Goal: Task Accomplishment & Management: Complete application form

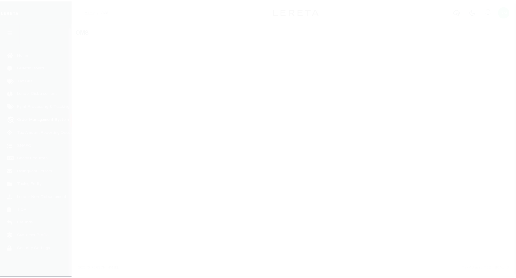
scroll to position [3, 0]
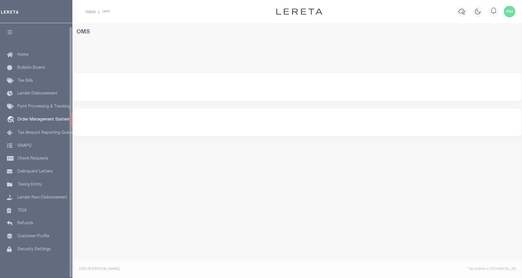
select select "200"
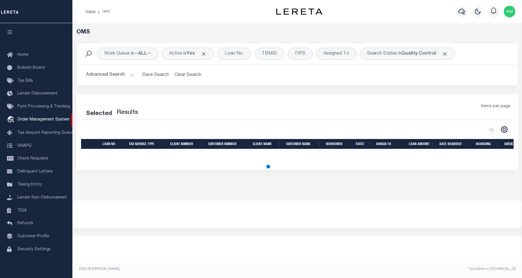
select select "200"
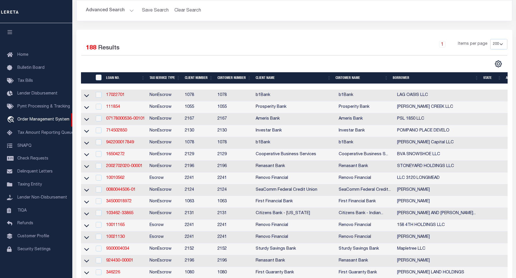
scroll to position [84, 0]
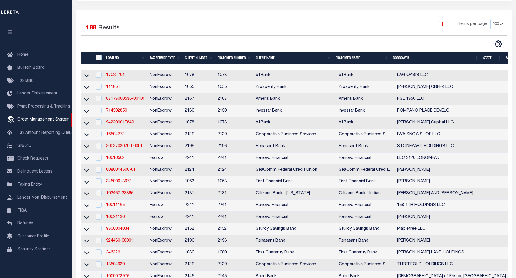
click at [493, 61] on th "State" at bounding box center [492, 58] width 23 height 12
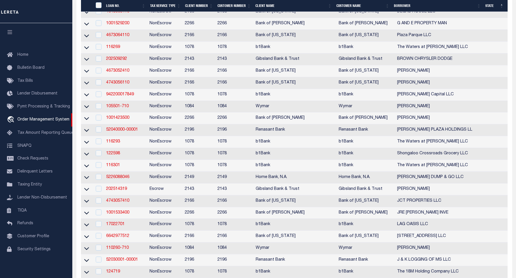
scroll to position [971, 0]
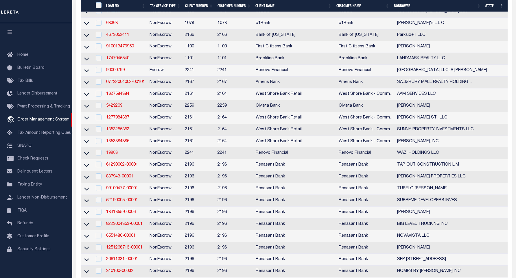
click at [111, 155] on link "19868" at bounding box center [112, 153] width 12 height 4
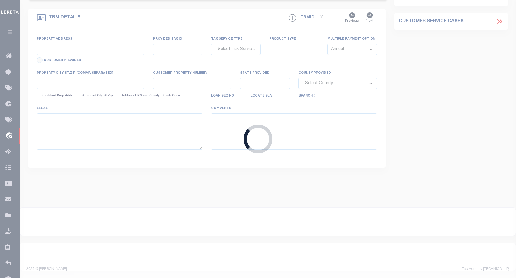
type input "19868"
type input "WAZI HOLDINGS LLC"
select select
type input "4041 North Shore Drive"
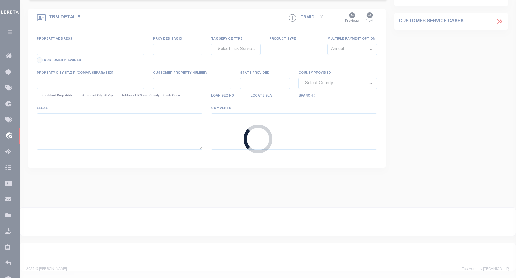
type input "Orono MN 55364"
select select "400"
select select "NonEscrow"
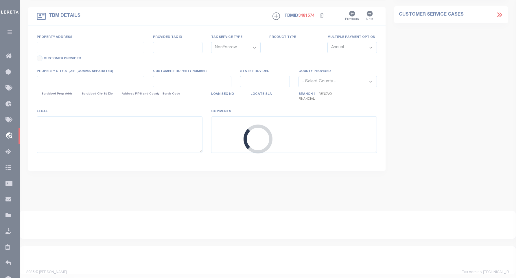
select select "25066"
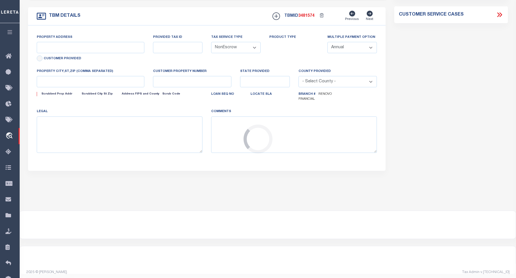
type input "150 Broadway Avenue South"
select select
type input "Wayzata, MN 55391"
type input "a0kUS00000BhW1V"
type input "MN"
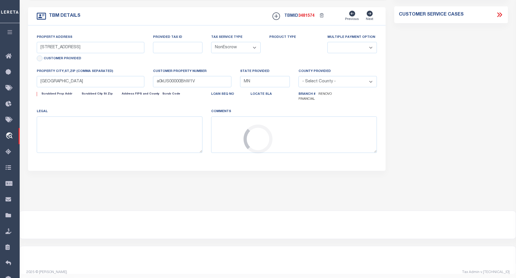
select select
type textarea "LEGAL REQUIRED"
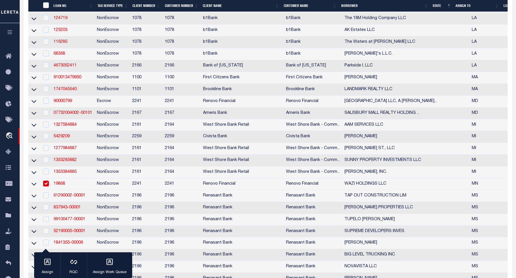
scroll to position [987, 0]
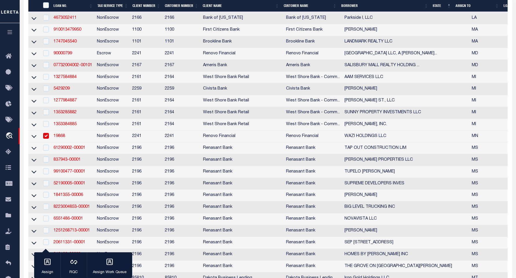
click at [61, 138] on link "19868" at bounding box center [60, 136] width 12 height 4
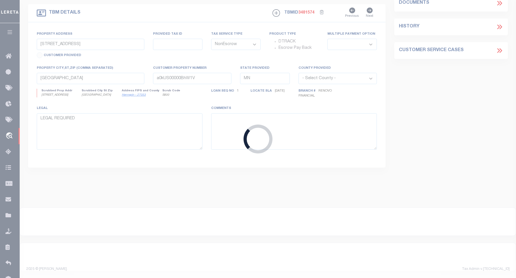
select select
select select "25066"
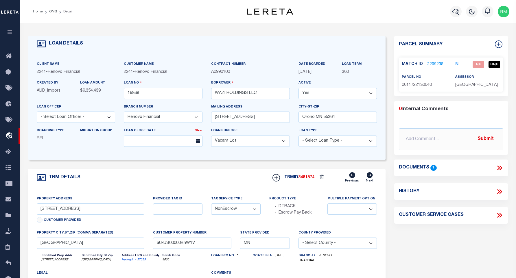
click at [500, 168] on icon at bounding box center [500, 168] width 8 height 8
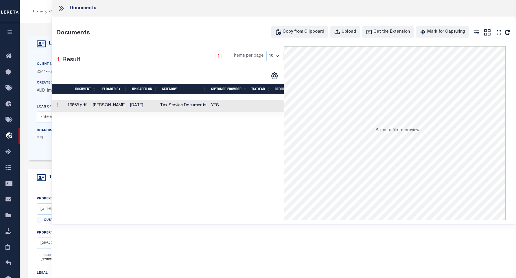
click at [100, 110] on td "Scott Stimson" at bounding box center [109, 106] width 37 height 12
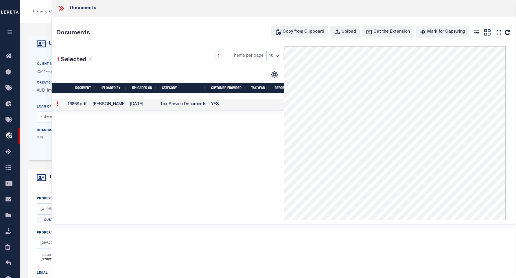
click at [91, 106] on td "19868.pdf" at bounding box center [77, 105] width 25 height 12
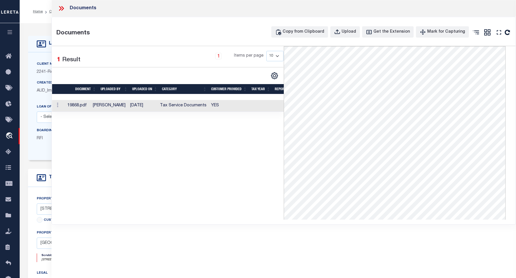
click at [61, 9] on icon at bounding box center [60, 8] width 3 height 5
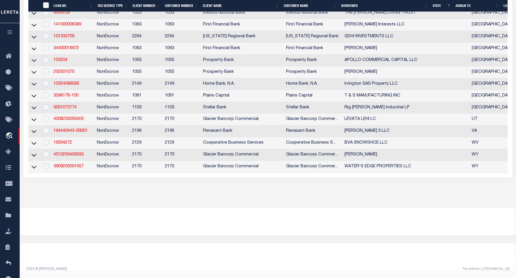
scroll to position [2229, 0]
click at [62, 145] on link "16504272" at bounding box center [63, 143] width 19 height 4
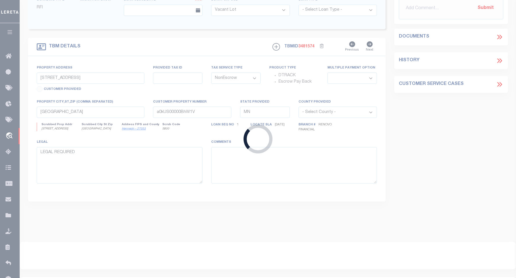
type input "16504272"
type input "BVA SNOWSHOE LLC"
select select
type input "162 NORTH MAIN STREET SUITE 5"
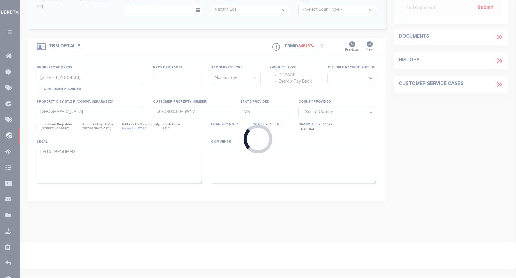
type input "FLORIDA, NY 10921"
select select "10"
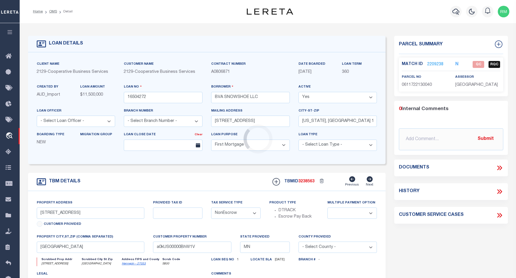
type input "10 SNOWSHOE DRIVE"
type input "SNOWSHOE, WV 24934"
type input "6830"
type input "WV"
select select
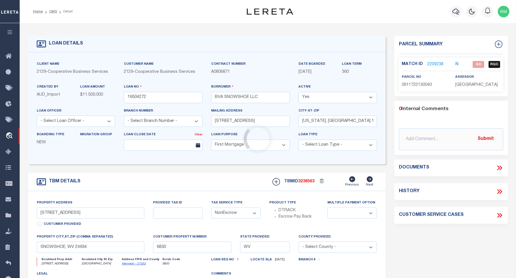
select select "20011"
select select "3334"
select select
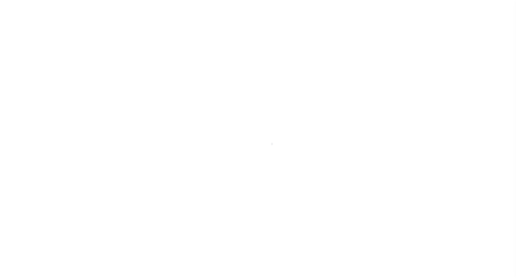
select select "10"
select select "NonEscrow"
type input "10 SNOWSHOE DRIVE"
type input "SNOWSHOE, WV 24934"
type input "6830"
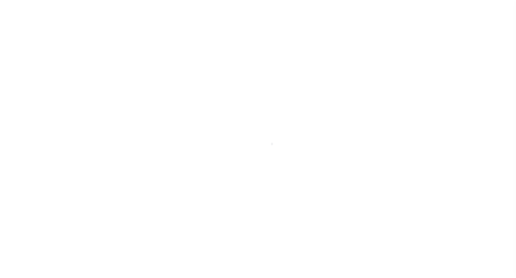
type input "WV"
select select
select select "20011"
select select "3334"
select select
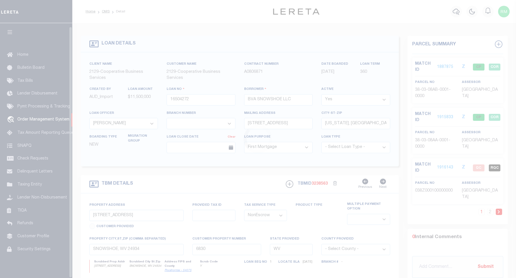
scroll to position [3, 0]
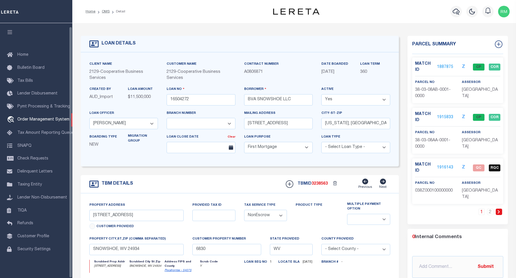
select select "200"
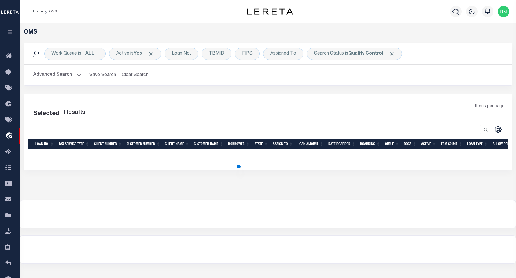
scroll to position [28, 0]
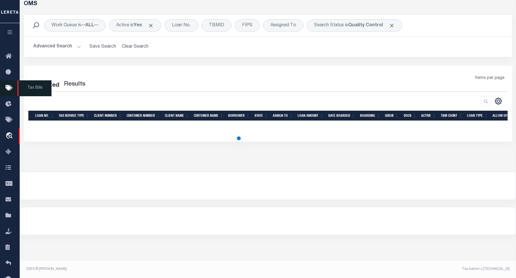
select select "200"
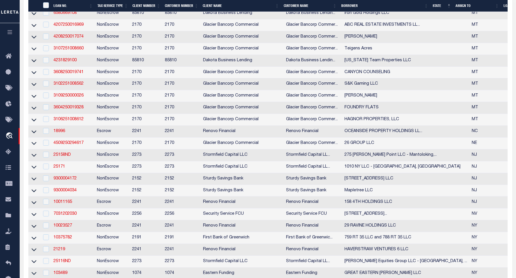
scroll to position [1219, 0]
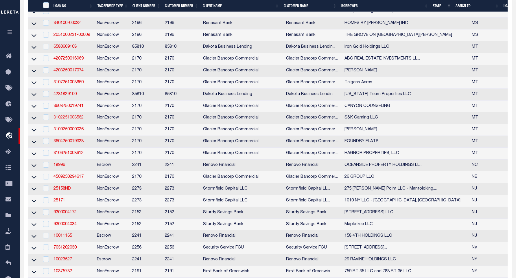
click at [69, 120] on link "3102251008562" at bounding box center [69, 118] width 30 height 4
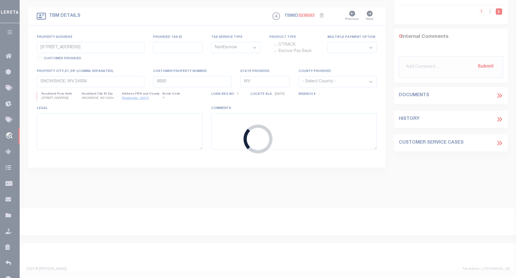
type input "3102251008562"
type input "S&K Gaming LLC"
select select
type input "PO BOX 969"
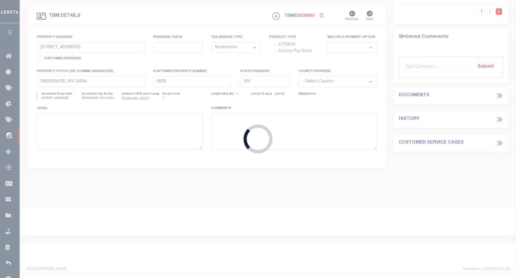
type input "POLSON MT 59860-0969"
type input "05/13/2025"
select select "500"
select select "20"
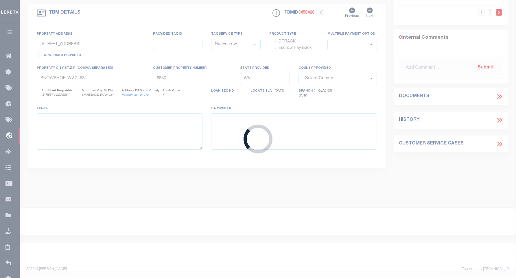
type input "NHN IRVINE FLATS RD"
type input "56-2605934"
select select
type input "POLSON MT 59860"
type input "MT"
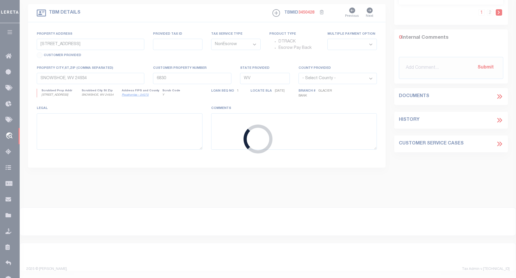
type textarea "A portion of Government Lots 1 and 2, Section 5, Township 22 North, Range 20 We…"
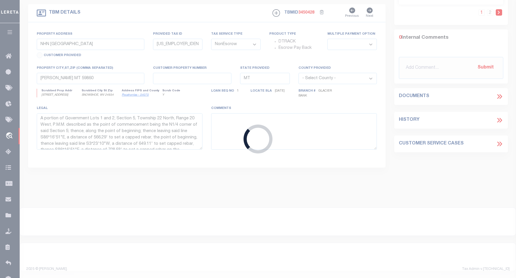
select select "4569"
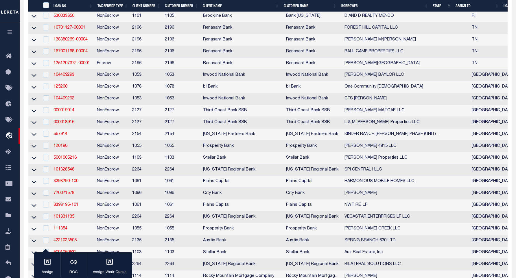
scroll to position [1761, 0]
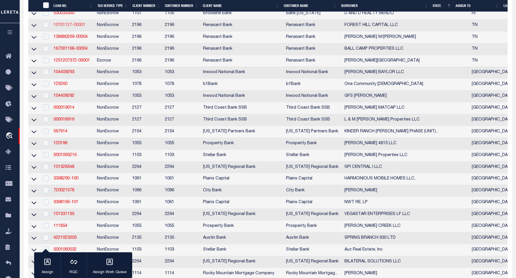
click at [64, 27] on link "10701127-00001" at bounding box center [70, 25] width 32 height 4
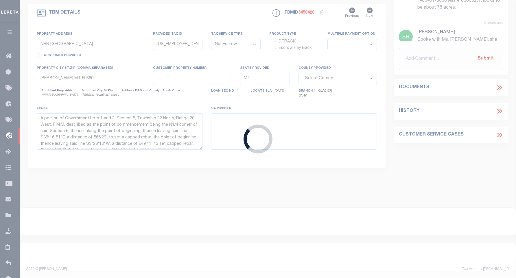
type input "10701127-00001"
type input "FOREST HILL CAPITAL LLC"
select select
select select "400"
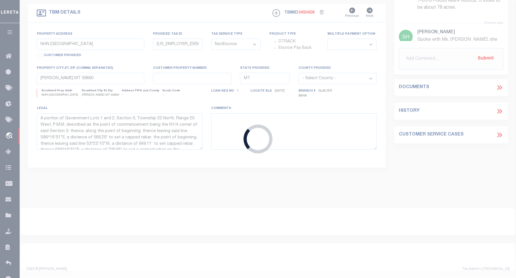
select select
select select "164191"
select select "5100"
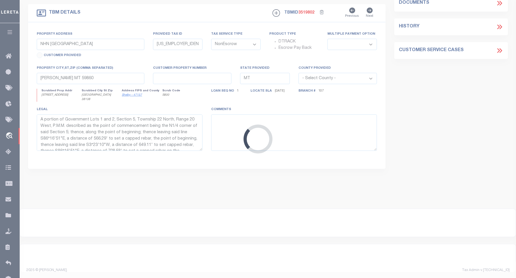
type input "3011 CENTRE OAK WAY"
select select
type input "GERMANTOWN TN 38138"
type input "TN"
select select
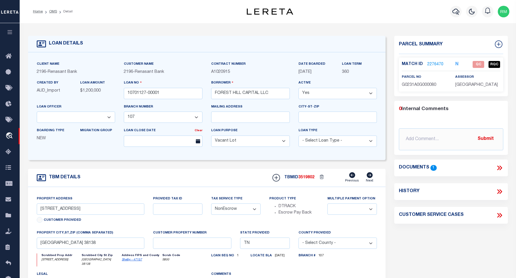
click at [434, 165] on span "1" at bounding box center [434, 167] width 6 height 5
click at [499, 167] on icon at bounding box center [498, 168] width 3 height 5
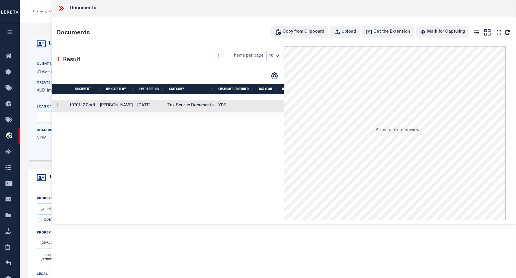
click at [85, 106] on td "10701127.pdf" at bounding box center [82, 106] width 31 height 12
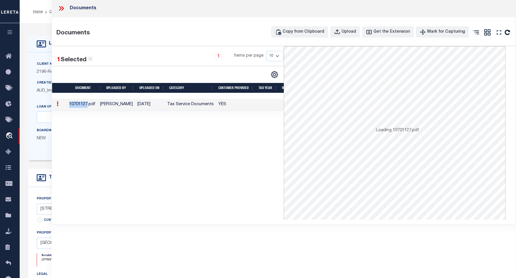
click at [85, 106] on td "10701127.pdf" at bounding box center [82, 105] width 31 height 12
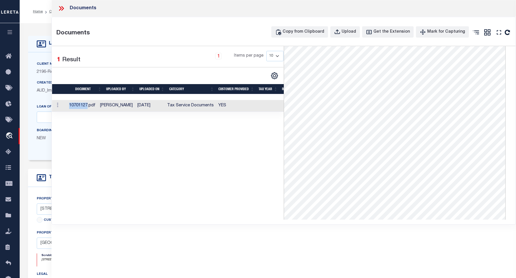
scroll to position [92, 0]
click at [62, 9] on icon at bounding box center [62, 9] width 8 height 8
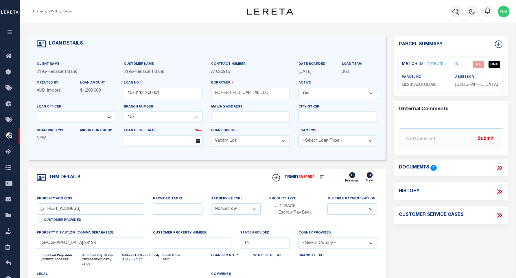
click at [497, 166] on icon at bounding box center [500, 168] width 8 height 8
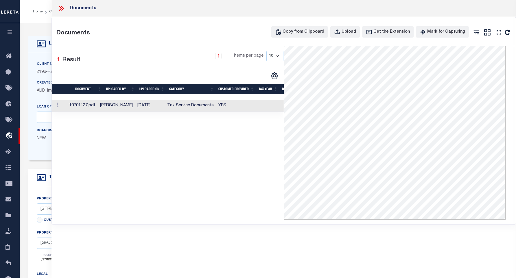
click at [113, 108] on td "Paige Bradford" at bounding box center [116, 106] width 37 height 12
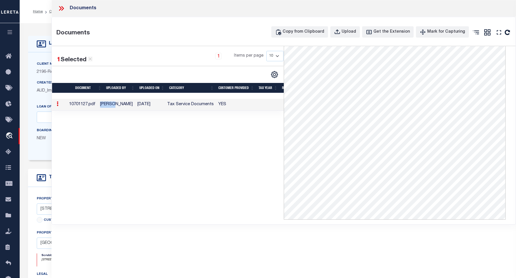
click at [113, 108] on td "Paige Bradford" at bounding box center [116, 105] width 37 height 12
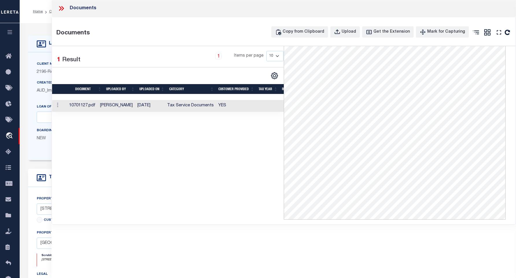
click at [61, 7] on icon at bounding box center [62, 9] width 8 height 8
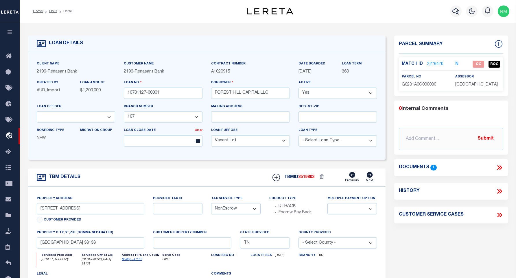
scroll to position [0, 0]
click at [435, 65] on link "2276470" at bounding box center [435, 65] width 16 height 6
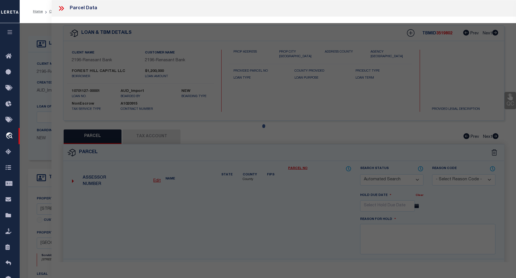
checkbox input "false"
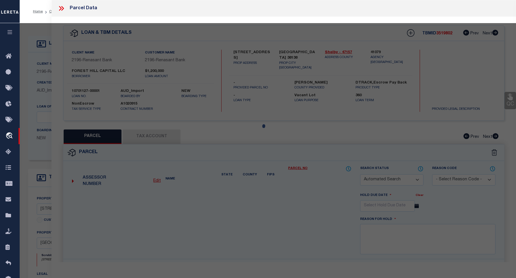
select select "QC"
type input "FOREST HILL CAPITAL LLC"
select select "AGW"
select select "LEG"
type input "3011 CENTRE OAK WAY"
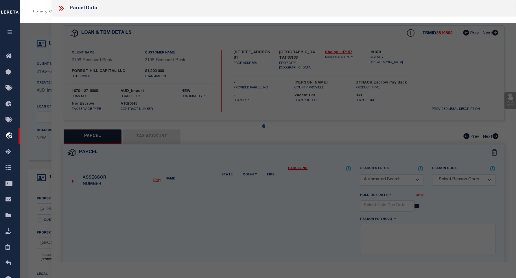
type input "GERMANTOWN, TN 38138"
type textarea "FOREST HILL IRENE COMMERCIAL SUB Lot Number :8"
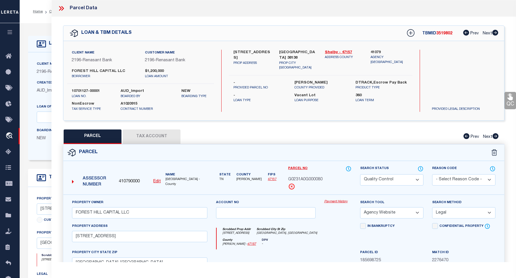
click at [157, 137] on button "Tax Account" at bounding box center [152, 137] width 58 height 14
select select "100"
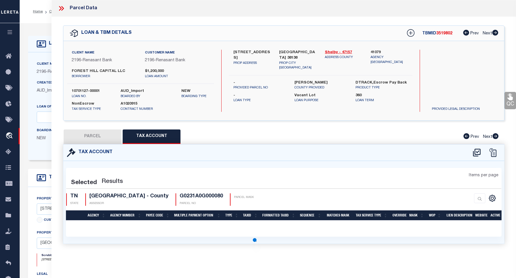
select select "100"
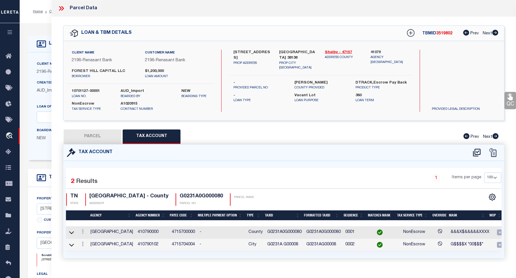
click at [509, 100] on icon at bounding box center [511, 97] width 8 height 8
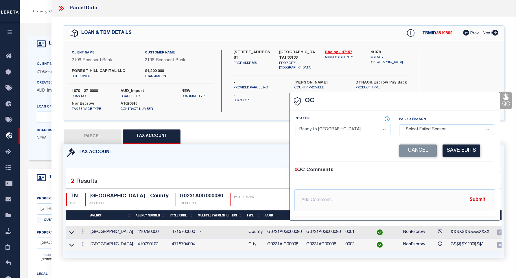
click at [387, 130] on select "- Select Status - Ready to QC Correct Incorrect" at bounding box center [343, 129] width 95 height 11
select select "COR"
click at [296, 124] on select "- Select Status - Ready to QC Correct Incorrect" at bounding box center [343, 129] width 95 height 11
drag, startPoint x: 378, startPoint y: 205, endPoint x: 380, endPoint y: 200, distance: 4.8
click at [380, 201] on input "text" at bounding box center [395, 201] width 201 height 22
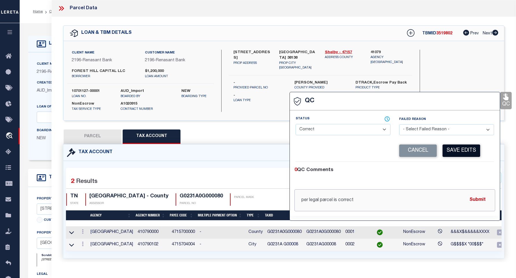
type input "per legal parcel is correct"
click at [473, 152] on button "Save Edits" at bounding box center [462, 151] width 38 height 12
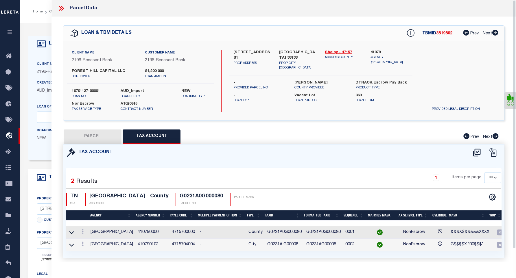
drag, startPoint x: 514, startPoint y: 151, endPoint x: 505, endPoint y: 115, distance: 37.1
click at [505, 115] on div "Parcel Data QC" at bounding box center [284, 131] width 465 height 262
click at [511, 99] on icon at bounding box center [510, 97] width 7 height 7
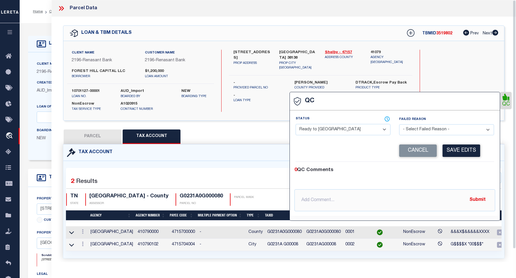
select select "COR"
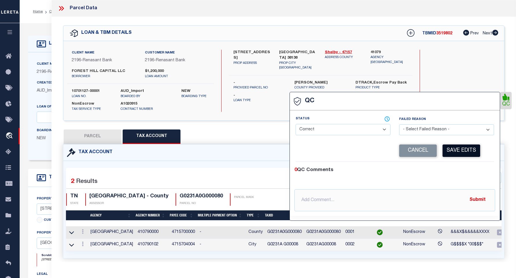
click at [469, 153] on button "Save Edits" at bounding box center [462, 151] width 38 height 12
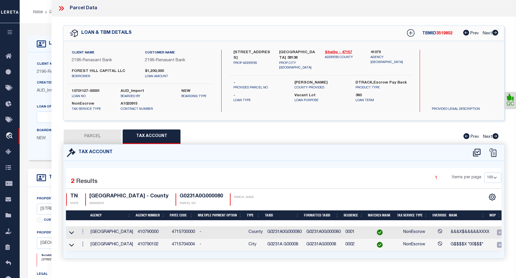
click at [101, 141] on button "PARCEL" at bounding box center [93, 137] width 58 height 14
select select "AS"
select select
checkbox input "false"
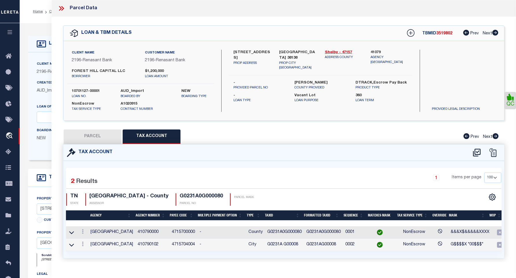
checkbox input "false"
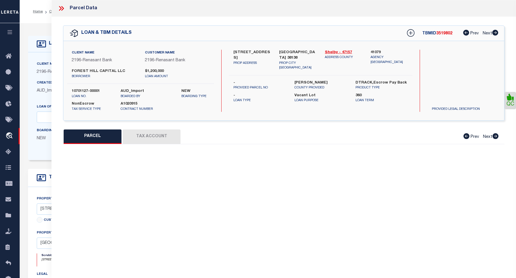
select select "QC"
type input "FOREST HILL CAPITAL LLC"
select select "AGW"
select select "LEG"
type input "3011 CENTRE OAK WAY"
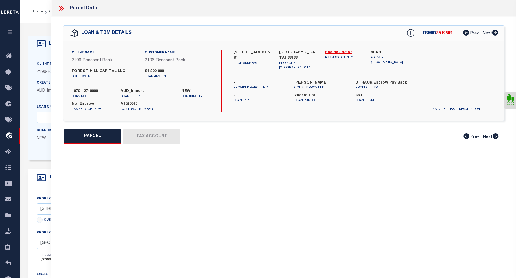
type input "GERMANTOWN, TN 38138"
type textarea "FOREST HILL IRENE COMMERCIAL SUB Lot Number :8"
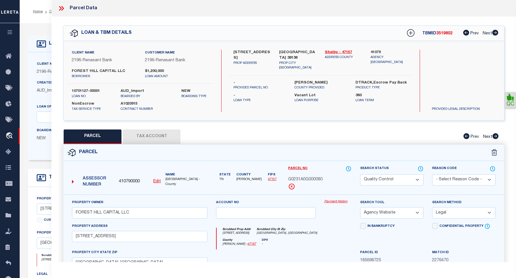
click at [420, 179] on select "Automated Search Bad Parcel Complete Duplicate Parcel High Dollar Reporting In …" at bounding box center [391, 179] width 63 height 11
click at [360, 174] on select "Automated Search Bad Parcel Complete Duplicate Parcel High Dollar Reporting In …" at bounding box center [391, 179] width 63 height 11
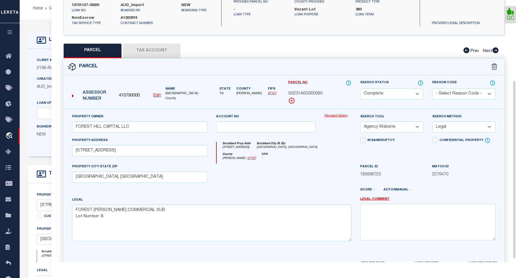
scroll to position [122, 0]
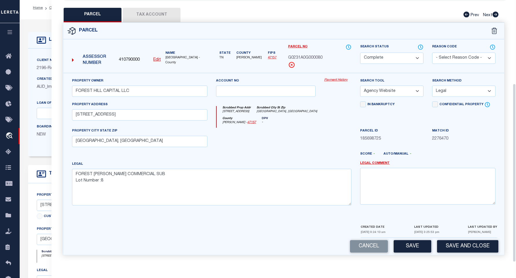
drag, startPoint x: 514, startPoint y: 132, endPoint x: 507, endPoint y: 231, distance: 98.9
click at [507, 231] on div "Parcel Data QC" at bounding box center [284, 131] width 465 height 262
click at [420, 242] on button "Save" at bounding box center [413, 246] width 38 height 12
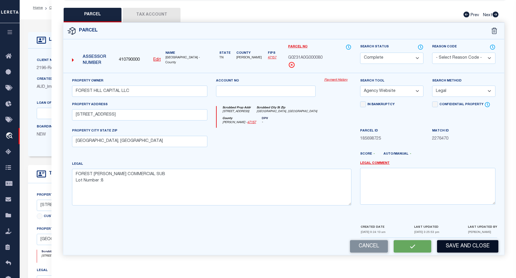
select select "AS"
select select
checkbox input "false"
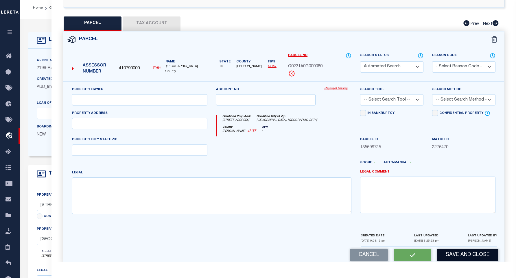
select select "CP"
type input "FOREST HILL CAPITAL LLC"
select select "AGW"
select select "LEG"
type input "3011 CENTRE OAK WAY"
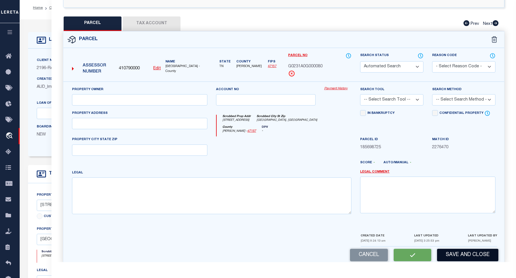
type input "GERMANTOWN, TN 38138"
type textarea "FOREST HILL IRENE COMMERCIAL SUB Lot Number :8"
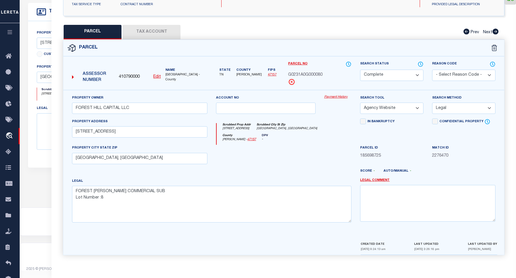
scroll to position [0, 0]
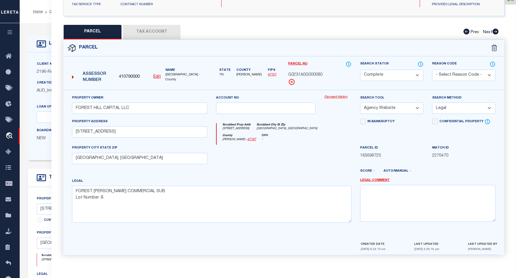
click at [492, 75] on select "- Select Reason Code - 099 - Other (Provide additional detail) ACT - Agency Cha…" at bounding box center [463, 75] width 63 height 11
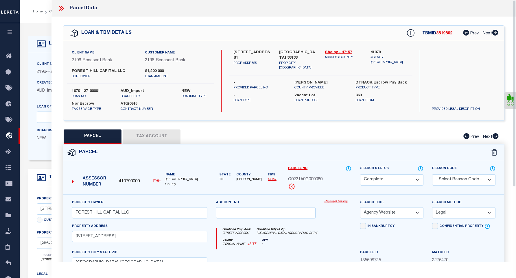
drag, startPoint x: 515, startPoint y: 93, endPoint x: 517, endPoint y: 1, distance: 92.3
click at [516, 1] on html "Home OMS Detail" at bounding box center [258, 222] width 516 height 444
click at [511, 99] on icon at bounding box center [510, 97] width 7 height 7
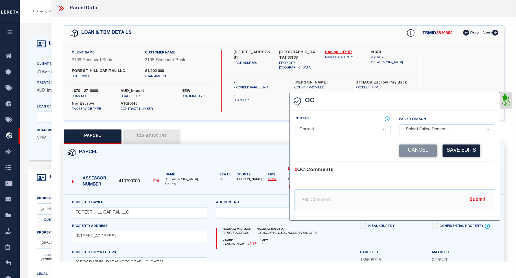
click at [475, 65] on div "Search by Legal Customer" at bounding box center [463, 69] width 73 height 38
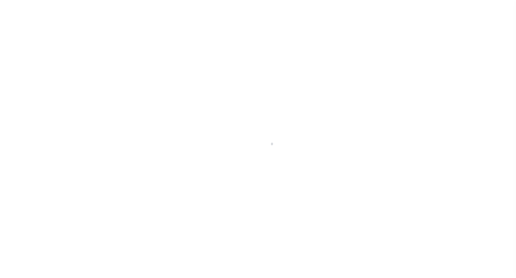
select select "164191"
select select "5100"
select select "400"
select select "NonEscrow"
type input "[STREET_ADDRESS]"
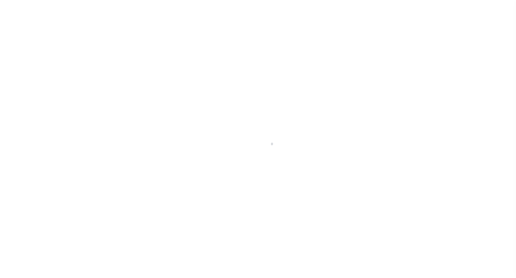
select select
type input "[GEOGRAPHIC_DATA] 38138"
type input "TN"
select select
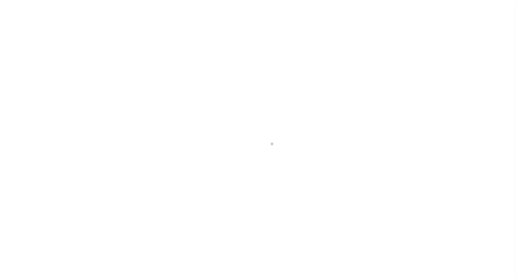
select select "400"
select select "NonEscrow"
type input "[STREET_ADDRESS]"
select select
type input "[GEOGRAPHIC_DATA] 38138"
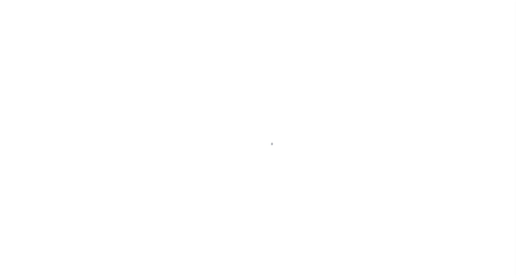
type input "TN"
select select
select select "164191"
select select "5100"
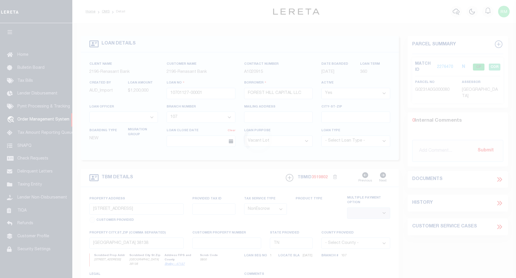
scroll to position [3, 0]
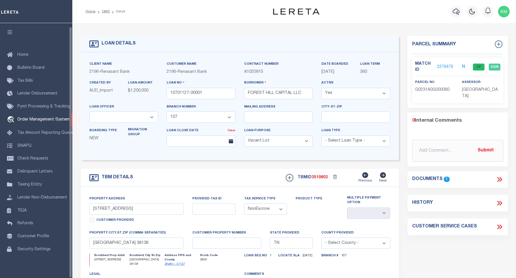
select select "200"
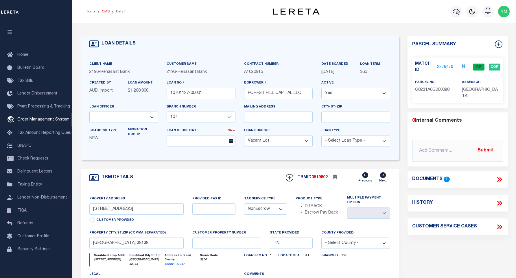
click at [104, 10] on link "OMS" at bounding box center [106, 11] width 8 height 3
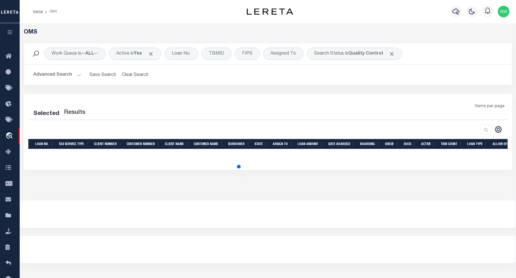
select select "200"
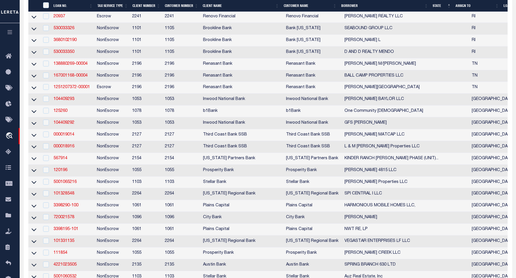
scroll to position [1663, 0]
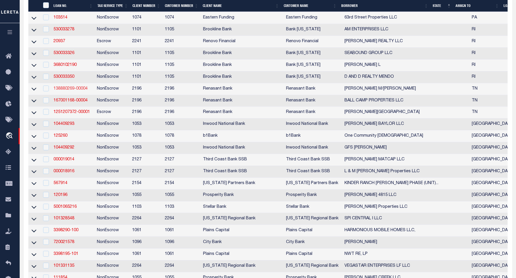
click at [71, 91] on link "138880269-00004" at bounding box center [71, 89] width 34 height 4
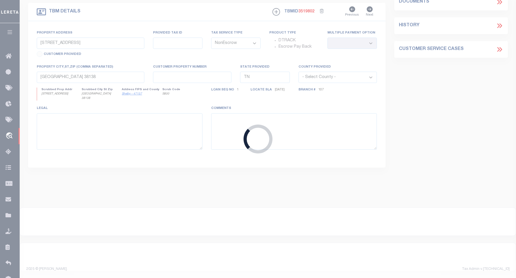
type input "138880269-00004"
type input "[PERSON_NAME] M/[PERSON_NAME]"
select select "5105"
type input "420 W MAIN STREET"
select select
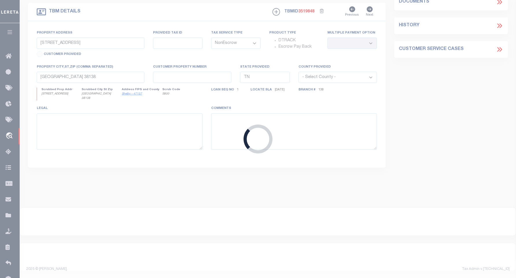
type input "GALLATIN TN 37066"
select select
select select "5105"
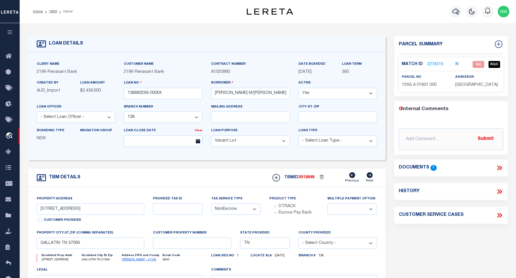
click at [429, 168] on h4 "Documents" at bounding box center [414, 167] width 30 height 5
click at [433, 166] on span "1" at bounding box center [434, 167] width 6 height 5
click at [500, 169] on icon at bounding box center [500, 168] width 8 height 8
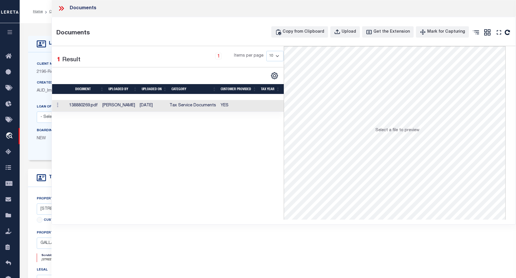
click at [75, 107] on td "138880269.pdf" at bounding box center [83, 106] width 33 height 12
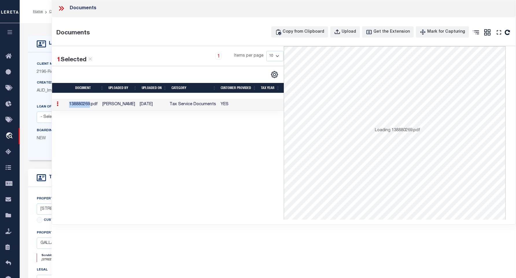
click at [75, 107] on td "138880269.pdf" at bounding box center [83, 105] width 33 height 12
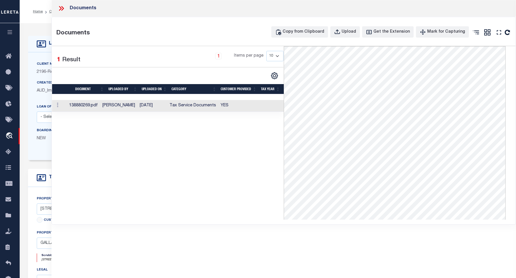
click at [60, 9] on icon at bounding box center [62, 9] width 8 height 8
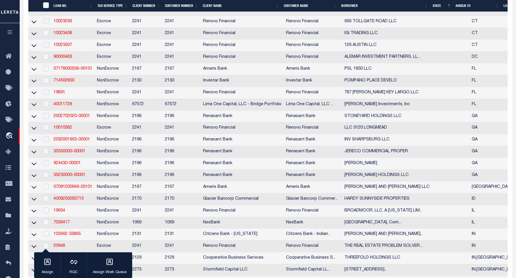
scroll to position [362, 0]
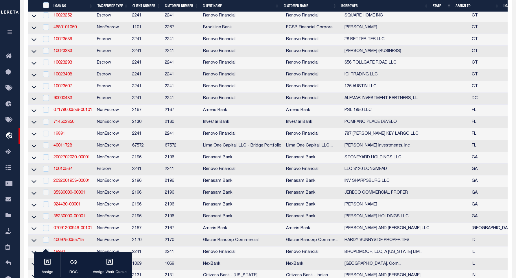
click at [57, 136] on link "19891" at bounding box center [60, 134] width 12 height 4
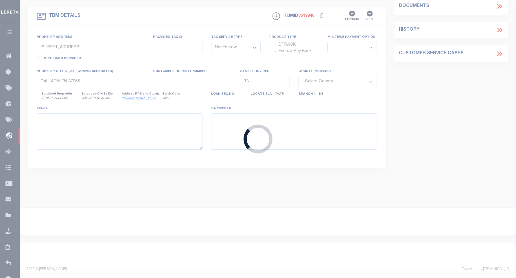
type input "19891"
type input "787 BOSTWICK KEY LARGO LLC"
select select
type input "13285 Southwest 229th Street"
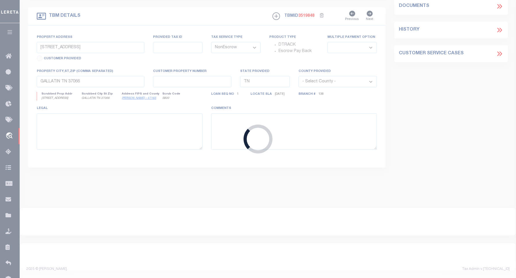
type input "Miami FL 33170"
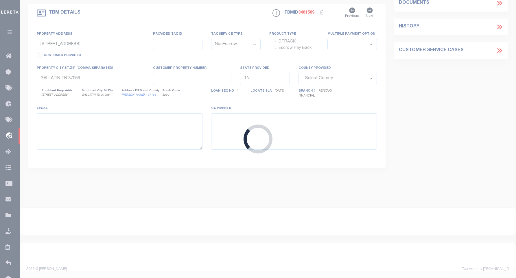
type input "787 Bostwick Drive"
select select
type input "Key Largo, FL 33037"
type input "a0kUS00000CJM1r"
type input "FL"
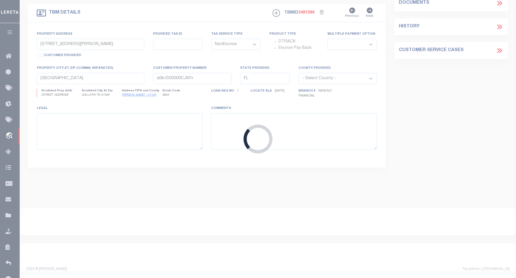
select select
type textarea "LEGAL REQUIRED"
select select "25066"
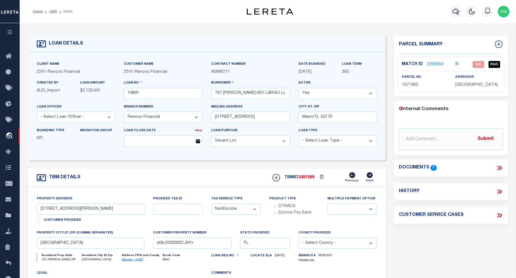
click at [498, 167] on icon at bounding box center [500, 168] width 8 height 8
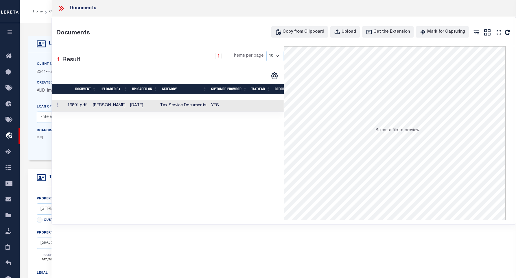
click at [83, 109] on td "19891.pdf" at bounding box center [77, 106] width 25 height 12
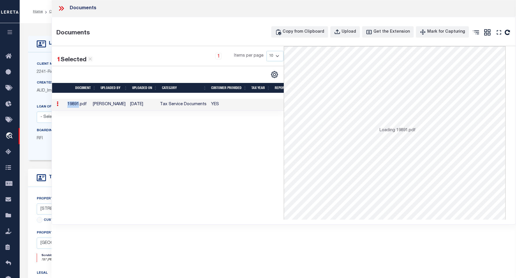
click at [83, 108] on td "19891.pdf" at bounding box center [77, 105] width 25 height 12
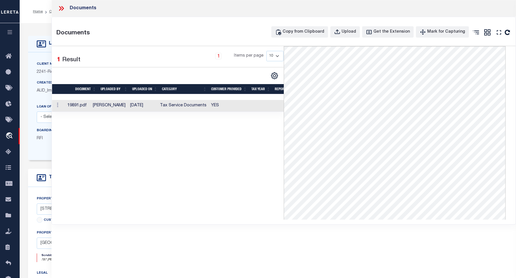
click at [66, 8] on div at bounding box center [64, 9] width 12 height 8
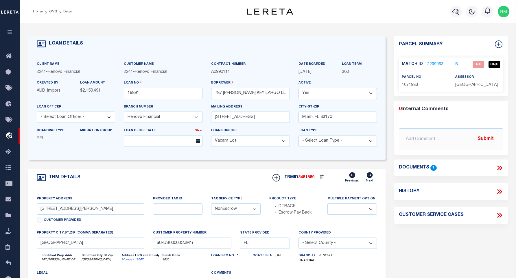
click at [439, 64] on link "2209063" at bounding box center [435, 65] width 16 height 6
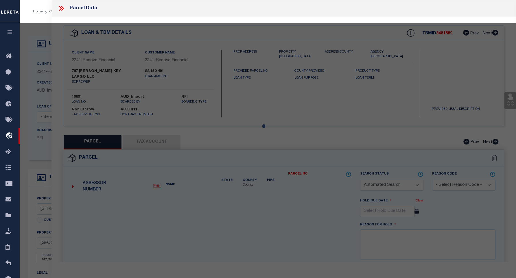
checkbox input "false"
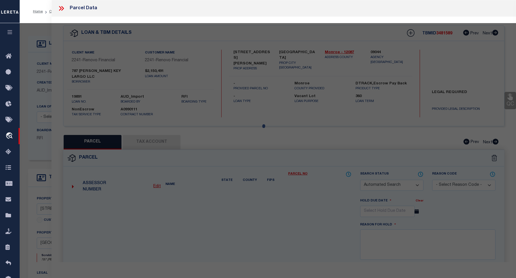
select select "QC"
type input "787 BOSTWICK KEY LARGO LLC"
select select "AGW"
select select "LEG"
type input "787 BOSTWICK DR"
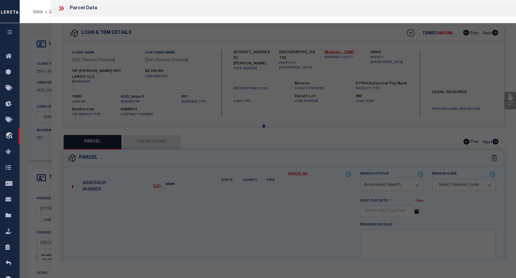
type input "KEY LARGO, FL 33037"
type textarea "BK 4 LT 5 TWIN LAKES PB3-160 KEY LARGO OR192-239 OR492-931 OR675-755 OR841-1062…"
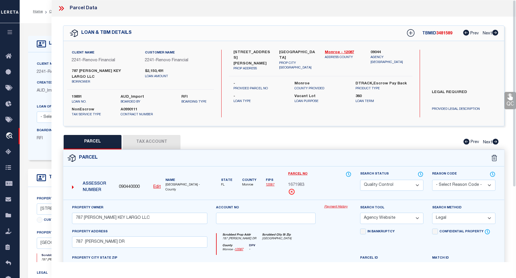
click at [512, 102] on link "QC" at bounding box center [511, 100] width 12 height 17
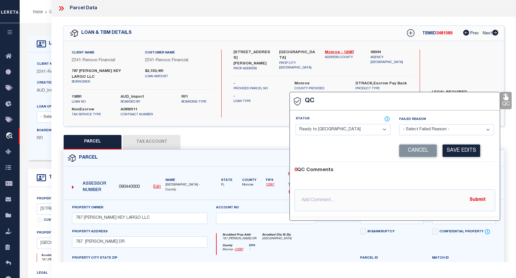
click at [387, 131] on select "- Select Status - Ready to QC Correct Incorrect" at bounding box center [343, 129] width 95 height 11
select select "COR"
click at [296, 124] on select "- Select Status - Ready to QC Correct Incorrect" at bounding box center [343, 129] width 95 height 11
click at [477, 151] on button "Save Edits" at bounding box center [462, 151] width 38 height 12
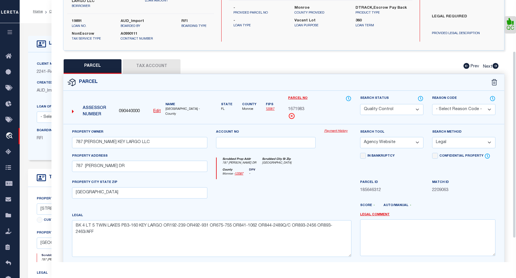
scroll to position [72, 0]
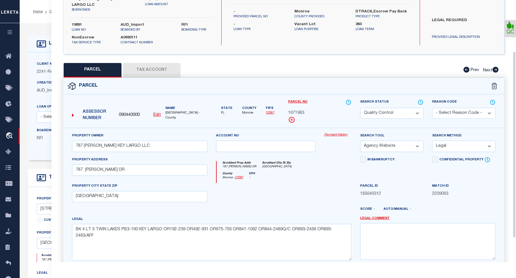
drag, startPoint x: 513, startPoint y: 119, endPoint x: 515, endPoint y: 171, distance: 51.5
click at [515, 171] on div "Parcel Data QC" at bounding box center [284, 131] width 465 height 262
click at [164, 69] on button "Tax Account" at bounding box center [152, 70] width 58 height 14
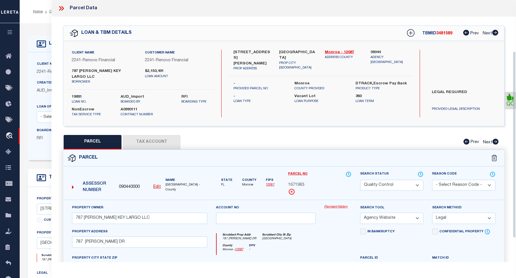
select select "100"
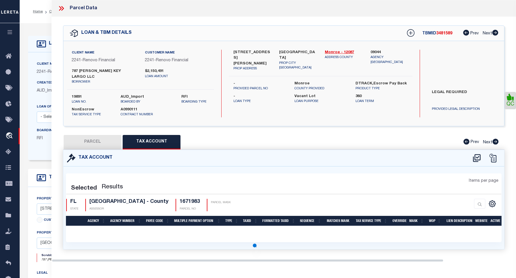
select select "100"
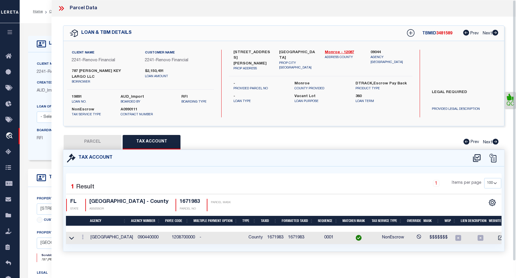
scroll to position [1, 0]
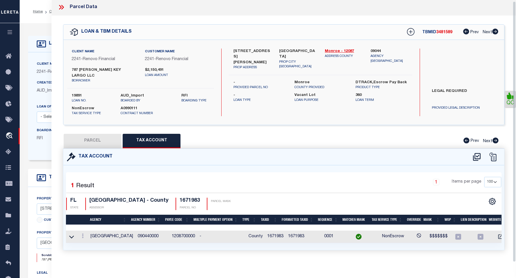
drag, startPoint x: 514, startPoint y: 129, endPoint x: 509, endPoint y: 185, distance: 56.1
click at [509, 185] on div "Parcel Data QC" at bounding box center [284, 131] width 465 height 262
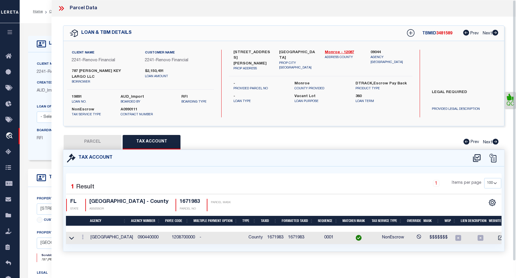
drag, startPoint x: 513, startPoint y: 193, endPoint x: 507, endPoint y: 99, distance: 94.2
click at [507, 99] on div "Parcel Data QC" at bounding box center [284, 131] width 465 height 262
click at [509, 99] on icon at bounding box center [510, 97] width 7 height 7
select select "COR"
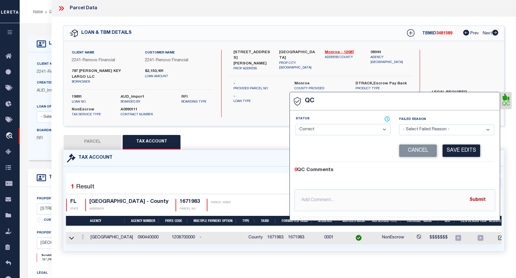
click at [484, 200] on button "Submit" at bounding box center [478, 200] width 24 height 12
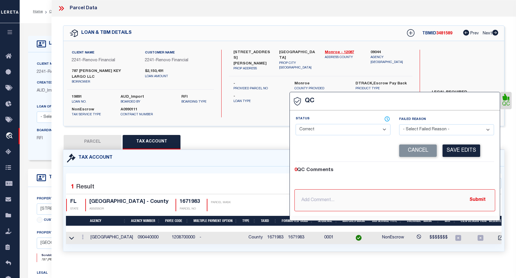
drag, startPoint x: 386, startPoint y: 197, endPoint x: 396, endPoint y: 191, distance: 11.8
click at [387, 198] on input "text" at bounding box center [395, 201] width 201 height 22
type input "parcel correct per legal"
click at [481, 199] on button "Submit" at bounding box center [478, 200] width 24 height 12
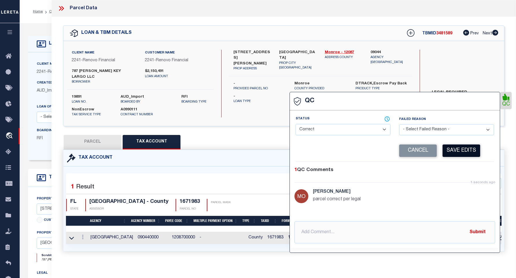
click at [459, 152] on button "Save Edits" at bounding box center [462, 151] width 38 height 12
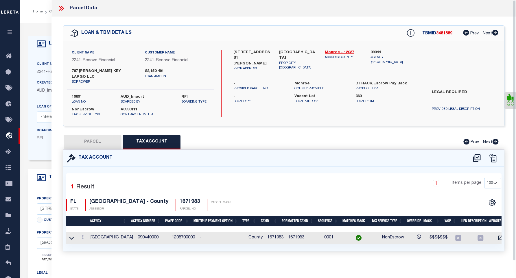
click at [508, 98] on icon at bounding box center [510, 97] width 7 height 7
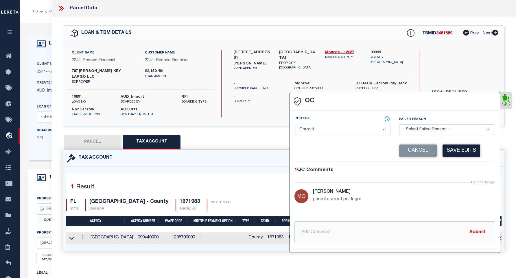
click at [508, 98] on icon at bounding box center [506, 97] width 7 height 7
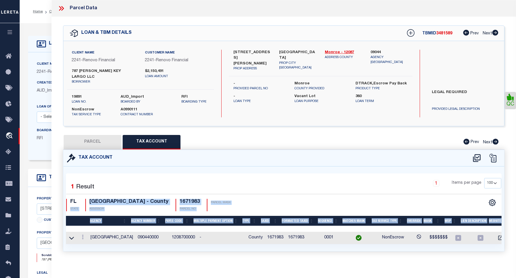
drag, startPoint x: 80, startPoint y: 215, endPoint x: 85, endPoint y: 235, distance: 20.6
click at [83, 231] on div "Selected 1 Result 1 Items per page 10 25 50 100 FL STATE ASSESSOR" at bounding box center [284, 209] width 436 height 71
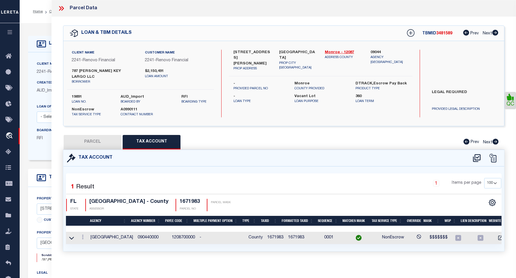
click at [102, 277] on div "Parcel Data QC" at bounding box center [284, 139] width 465 height 278
click at [83, 235] on icon at bounding box center [83, 237] width 2 height 5
click at [87, 242] on link at bounding box center [90, 247] width 21 height 10
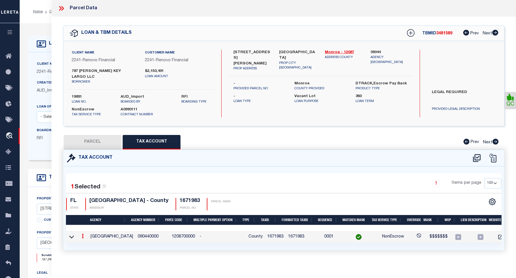
type input "1671983"
type textarea "$$$$$$$"
checkbox input "true"
type input "XXXXXXX*"
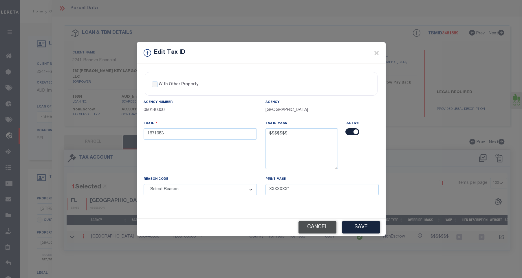
click at [320, 227] on button "Cancel" at bounding box center [317, 227] width 38 height 12
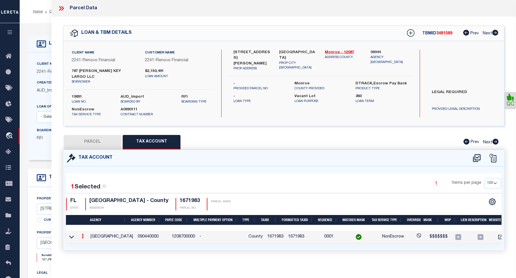
click at [509, 100] on icon at bounding box center [510, 97] width 7 height 7
click at [62, 8] on icon at bounding box center [62, 9] width 8 height 8
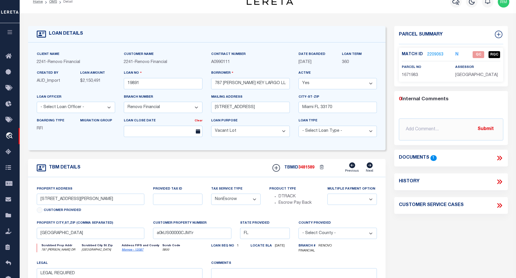
scroll to position [9, 0]
click at [477, 56] on span "QC" at bounding box center [479, 55] width 12 height 7
click at [478, 54] on span "QC" at bounding box center [479, 55] width 12 height 7
click at [495, 53] on span "RQC" at bounding box center [495, 55] width 12 height 7
click at [477, 53] on span "QC" at bounding box center [479, 55] width 12 height 7
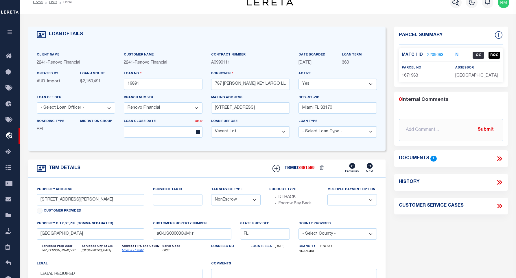
click at [477, 53] on span "QC" at bounding box center [479, 55] width 12 height 7
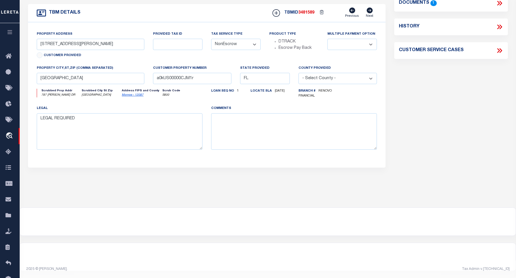
scroll to position [0, 0]
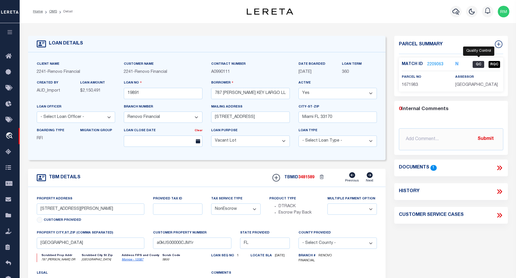
click at [479, 61] on span "QC" at bounding box center [479, 64] width 12 height 7
click at [436, 65] on link "2209063" at bounding box center [435, 65] width 16 height 6
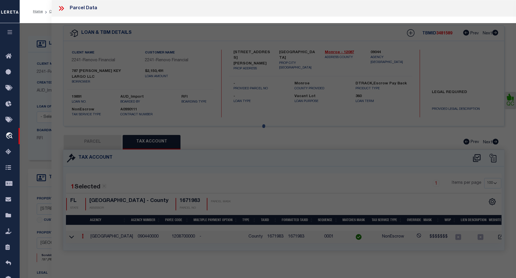
select select "AS"
select select
checkbox input "false"
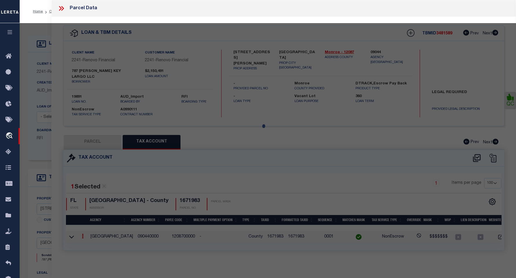
select select "QC"
type input "787 BOSTWICK KEY LARGO LLC"
select select "AGW"
select select "LEG"
type input "787 BOSTWICK DR"
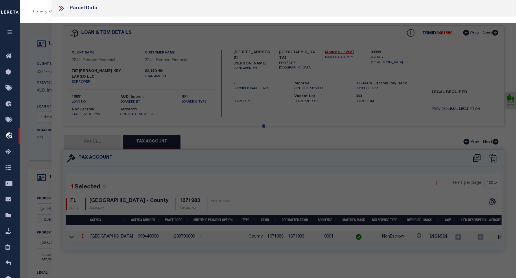
type input "KEY LARGO, FL 33037"
type textarea "BK 4 LT 5 TWIN LAKES PB3-160 KEY LARGO OR192-239 OR492-931 OR675-755 OR841-1062…"
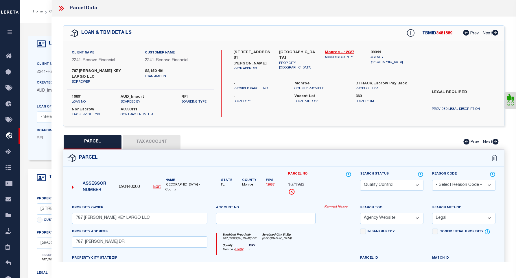
click at [510, 106] on link "QC" at bounding box center [511, 100] width 12 height 17
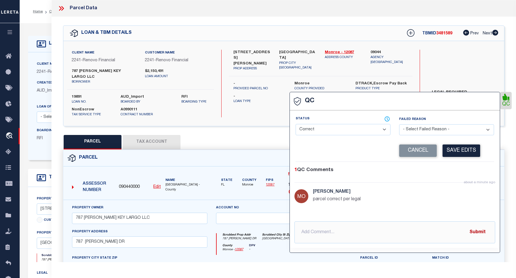
click at [479, 228] on button "Submit" at bounding box center [478, 233] width 24 height 12
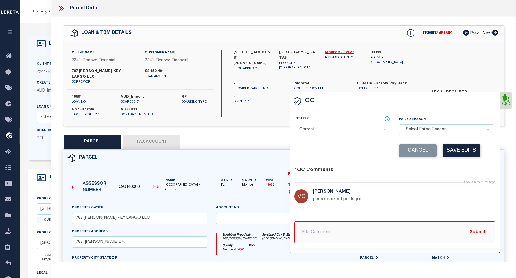
click at [413, 232] on input "text" at bounding box center [395, 233] width 201 height 22
type input "parcel correct"
click at [481, 232] on button "Submit" at bounding box center [478, 233] width 24 height 12
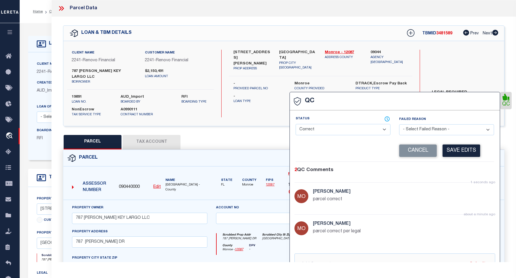
drag, startPoint x: 418, startPoint y: 98, endPoint x: 419, endPoint y: 67, distance: 31.0
click at [419, 67] on div "QC" at bounding box center [284, 195] width 465 height 356
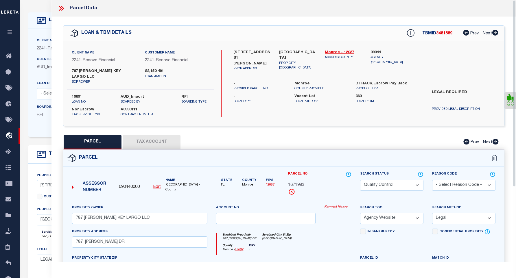
drag, startPoint x: 515, startPoint y: 130, endPoint x: 526, endPoint y: 115, distance: 18.2
click at [516, 115] on html "Home OMS Detail" at bounding box center [258, 198] width 516 height 443
click at [510, 133] on div "QC" at bounding box center [284, 195] width 465 height 356
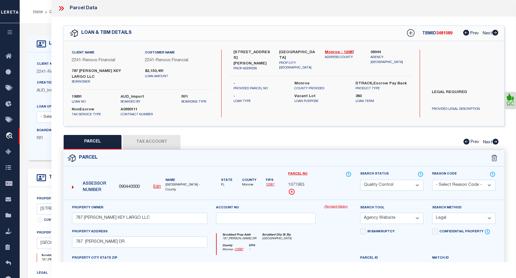
click at [509, 98] on icon at bounding box center [510, 97] width 7 height 7
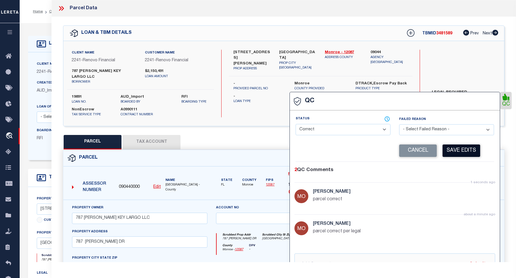
click at [461, 153] on button "Save Edits" at bounding box center [462, 151] width 38 height 12
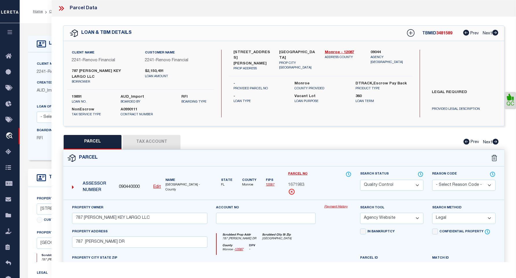
click at [61, 9] on icon at bounding box center [60, 8] width 3 height 5
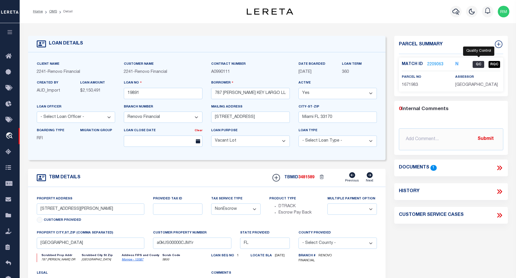
click at [478, 62] on span "QC" at bounding box center [479, 64] width 12 height 7
click at [495, 191] on div "History" at bounding box center [451, 192] width 104 height 8
click at [498, 189] on icon at bounding box center [500, 192] width 8 height 8
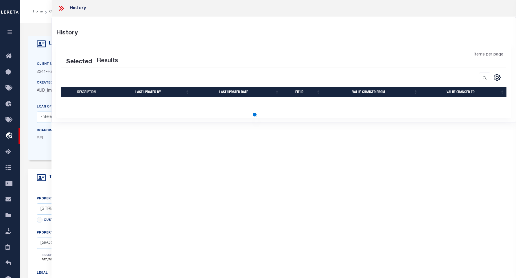
click at [63, 10] on icon at bounding box center [62, 9] width 8 height 8
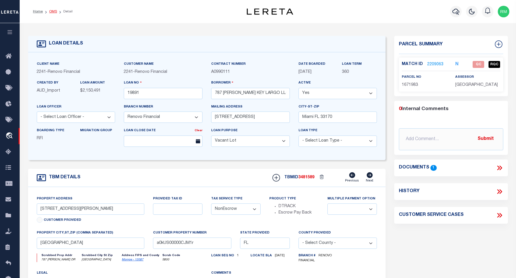
click at [51, 11] on link "OMS" at bounding box center [53, 11] width 8 height 3
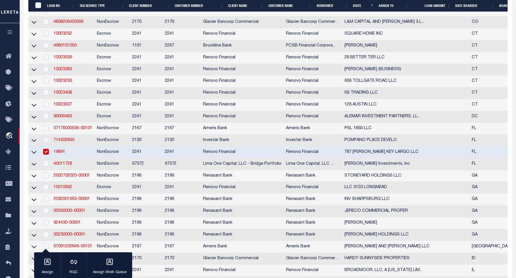
scroll to position [347, 0]
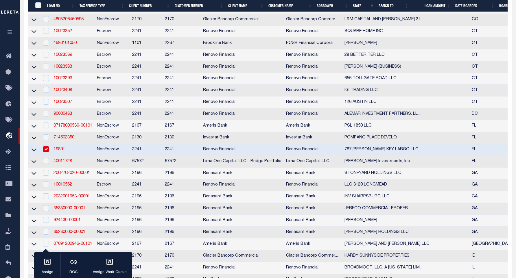
click at [62, 152] on link "19891" at bounding box center [60, 150] width 12 height 4
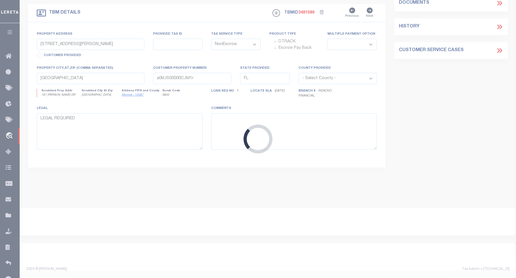
select select "25066"
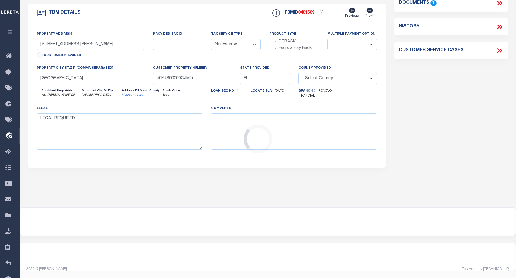
select select
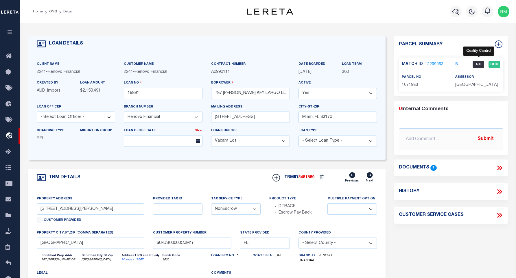
click at [478, 62] on span "QC" at bounding box center [479, 64] width 12 height 7
click at [439, 63] on link "2209063" at bounding box center [435, 65] width 16 height 6
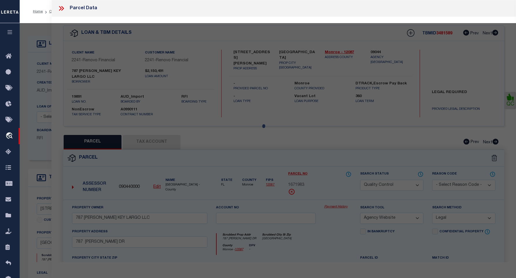
select select "AS"
select select
checkbox input "false"
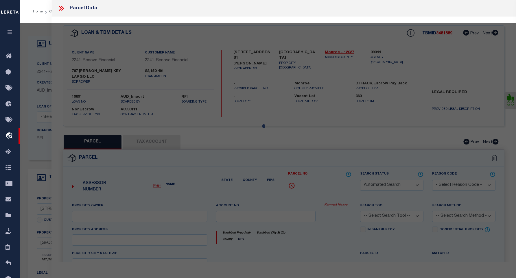
select select "QC"
type input "787 BOSTWICK KEY LARGO LLC"
select select "AGW"
select select "LEG"
type input "787 BOSTWICK DR"
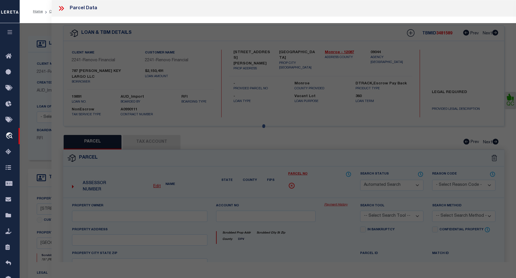
type input "KEY LARGO, FL 33037"
type textarea "BK 4 LT 5 TWIN LAKES PB3-160 KEY LARGO OR192-239 OR492-931 OR675-755 OR841-1062…"
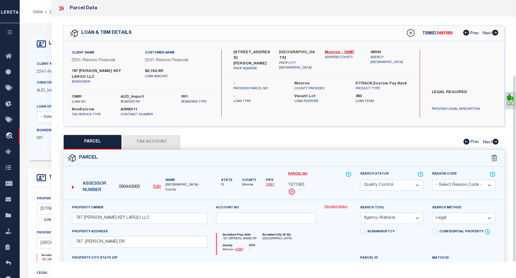
drag, startPoint x: 515, startPoint y: 138, endPoint x: 494, endPoint y: 97, distance: 45.5
click at [494, 102] on div "Parcel Data QC" at bounding box center [284, 131] width 465 height 262
click at [150, 135] on button "Tax Account" at bounding box center [152, 142] width 58 height 14
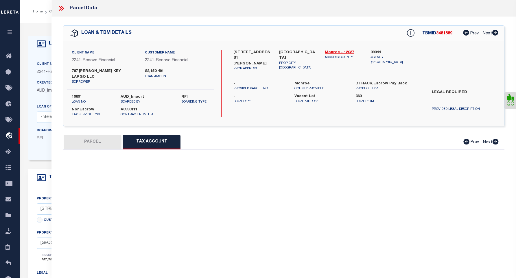
select select "100"
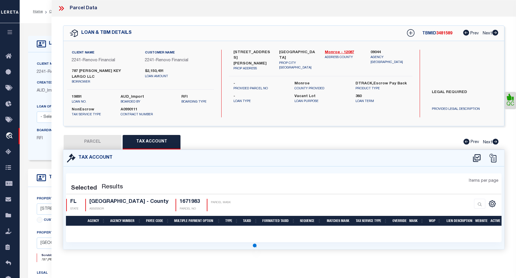
select select "100"
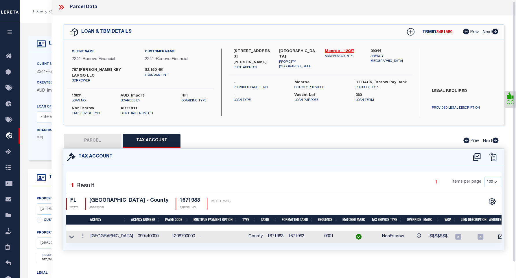
click at [514, 155] on div "Parcel Data QC" at bounding box center [284, 131] width 465 height 262
click at [510, 96] on icon at bounding box center [510, 96] width 7 height 7
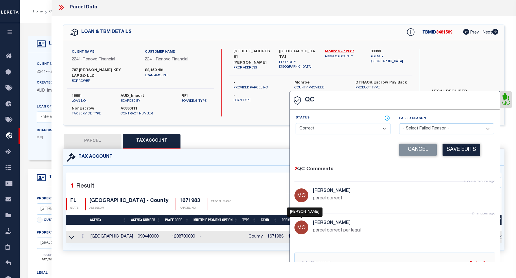
drag, startPoint x: 295, startPoint y: 227, endPoint x: 323, endPoint y: 227, distance: 27.8
click at [322, 228] on div "2 minutes ago Monk, Robert parcel correct per legal" at bounding box center [400, 230] width 174 height 18
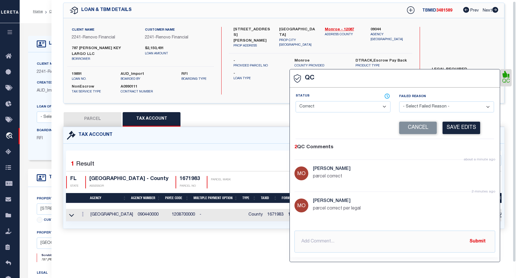
drag, startPoint x: 515, startPoint y: 155, endPoint x: 514, endPoint y: 180, distance: 24.3
click at [514, 180] on div "Parcel Data QC" at bounding box center [284, 131] width 465 height 262
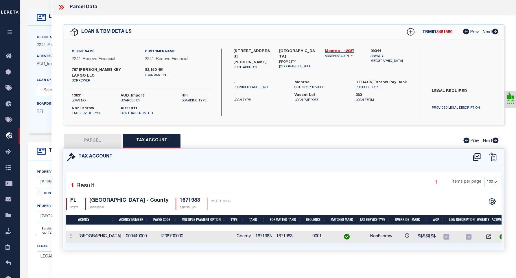
scroll to position [0, 0]
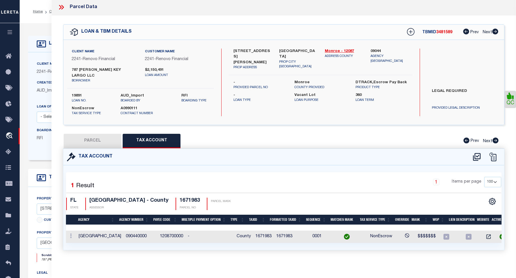
click at [62, 7] on icon at bounding box center [62, 7] width 8 height 8
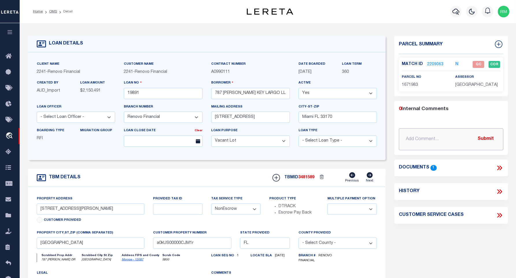
click at [449, 141] on input "text" at bounding box center [451, 139] width 104 height 22
type input "parcel correct"
click at [485, 138] on button "Submit" at bounding box center [486, 139] width 24 height 12
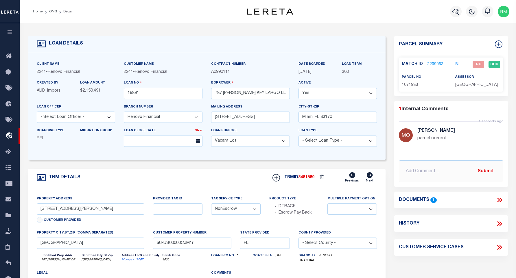
click at [429, 65] on link "2209063" at bounding box center [435, 65] width 16 height 6
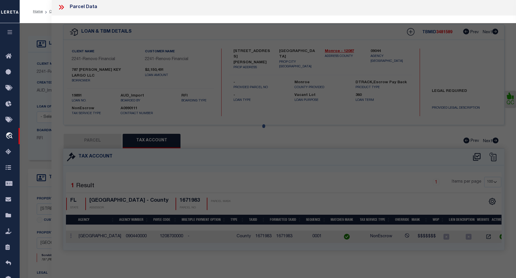
select select "AS"
select select
checkbox input "false"
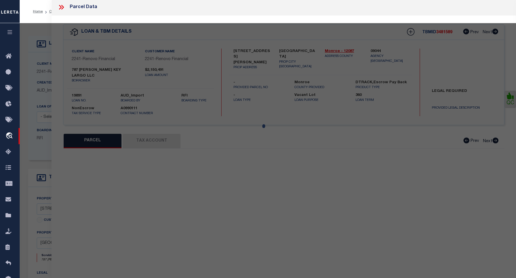
select select "QC"
type input "787 BOSTWICK KEY LARGO LLC"
select select "AGW"
select select "LEG"
type input "787 BOSTWICK DR"
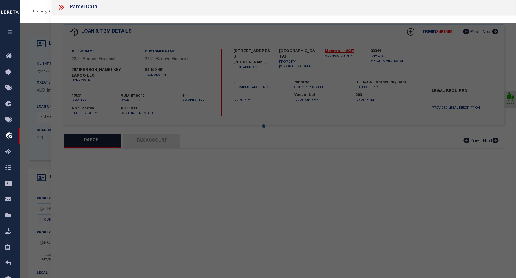
type input "KEY LARGO, FL 33037"
type textarea "BK 4 LT 5 TWIN LAKES PB3-160 KEY LARGO OR192-239 OR492-931 OR675-755 OR841-1062…"
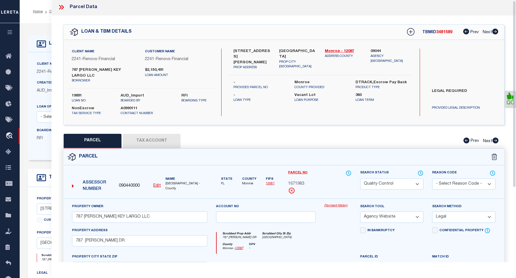
drag, startPoint x: 513, startPoint y: 124, endPoint x: 506, endPoint y: 151, distance: 27.1
click at [508, 156] on div "QC" at bounding box center [284, 194] width 465 height 356
click at [420, 179] on select "Automated Search Bad Parcel Complete Duplicate Parcel High Dollar Reporting In …" at bounding box center [391, 184] width 63 height 11
select select "CP"
click at [360, 179] on select "Automated Search Bad Parcel Complete Duplicate Parcel High Dollar Reporting In …" at bounding box center [391, 184] width 63 height 11
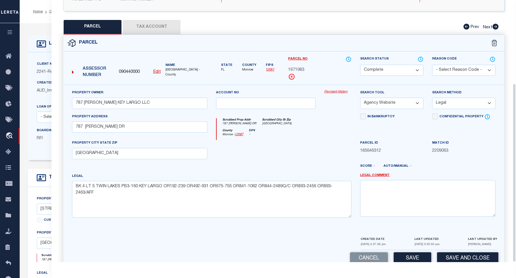
scroll to position [122, 0]
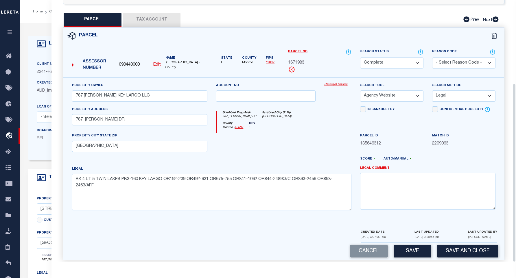
drag, startPoint x: 513, startPoint y: 153, endPoint x: 516, endPoint y: 245, distance: 92.3
click at [516, 246] on html "Home OMS Detail" at bounding box center [258, 221] width 516 height 443
click at [402, 245] on button "Save" at bounding box center [413, 251] width 38 height 12
click at [470, 245] on button "Save and Close" at bounding box center [467, 251] width 61 height 12
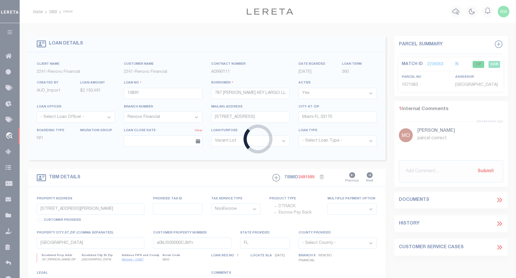
select select
select select "25066"
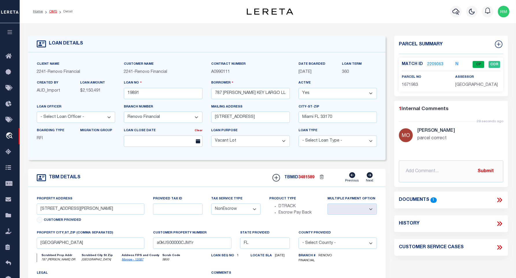
click at [55, 12] on link "OMS" at bounding box center [53, 11] width 8 height 3
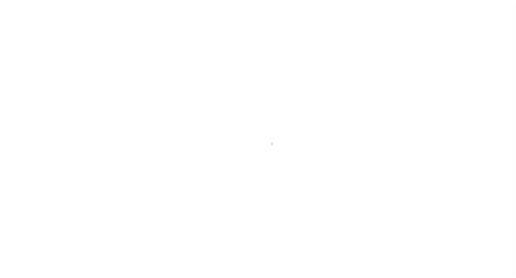
scroll to position [3, 0]
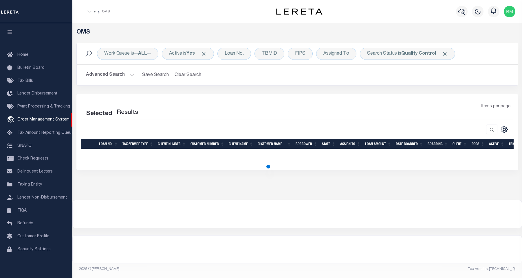
select select "200"
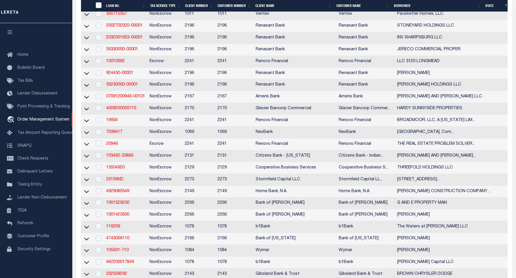
scroll to position [396, 0]
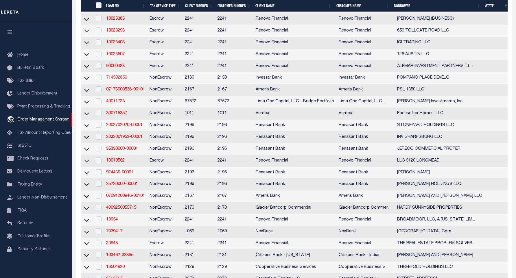
click at [118, 80] on link "714502850" at bounding box center [116, 78] width 21 height 4
checkbox input "true"
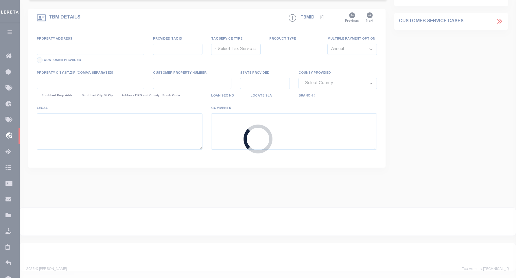
type input "714502850"
type input "POMPANO PLACE DEVELO"
select select
type input "[STREET_ADDRESS]"
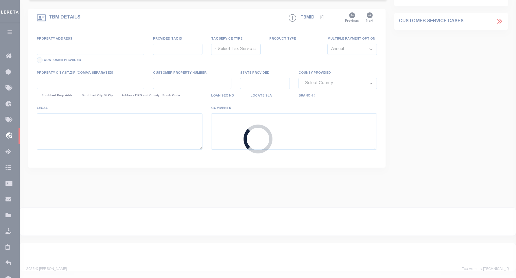
type input "[GEOGRAPHIC_DATA][PERSON_NAME] 32459"
select select
select select "NonEscrow"
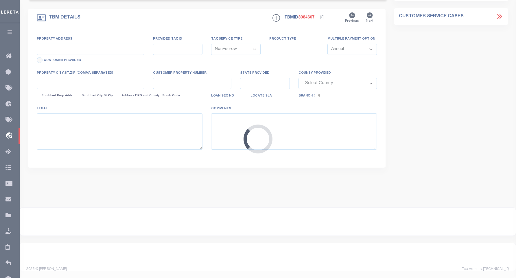
type input "LOT 177 SEC 36 T3S R18W [GEOGRAPHIC_DATA]"
select select
type input "[GEOGRAPHIC_DATA]"
type input "132504"
type input "FL"
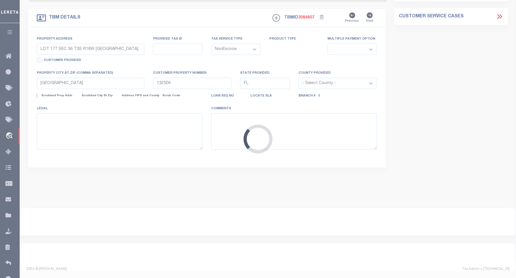
select select
select select "4941"
select select "2459"
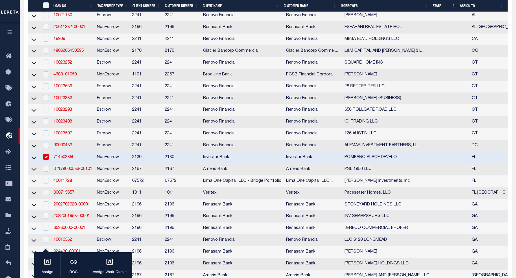
scroll to position [310, 0]
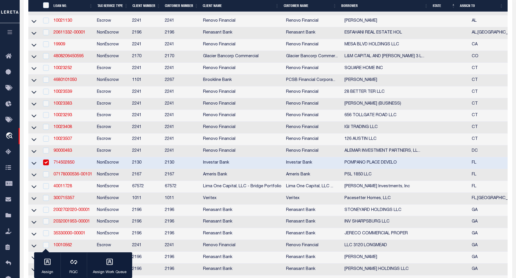
click at [49, 169] on td at bounding box center [46, 163] width 12 height 12
checkbox input "false"
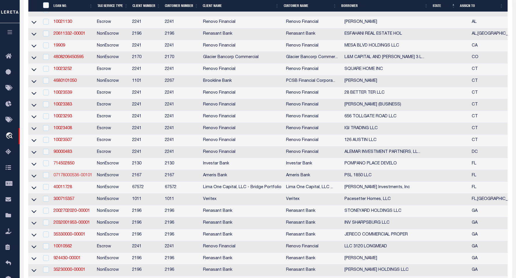
click at [66, 178] on link "07178000536-00101" at bounding box center [73, 176] width 39 height 4
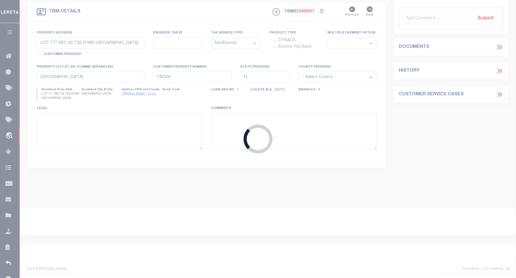
type input "07178000536-00101"
type input "PSL 1850 LLC"
select select
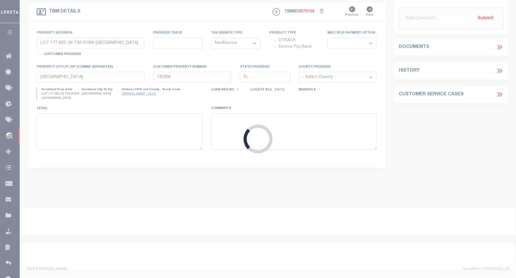
type input "[STREET_ADDRESS]"
select select
type input "[GEOGRAPHIC_DATA]"
type input "CRE Capital Markets"
select select
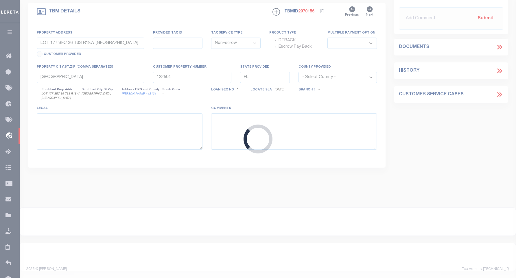
type textarea "[STREET_ADDRESS][US_STATE] ; [STREET_ADDRESS]"
type textarea "Liability Limited to the Suggest Parcel and/or Provided Situs Address"
select select "11731"
select select "4671"
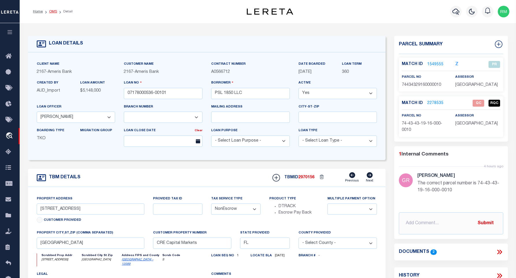
click at [55, 12] on link "OMS" at bounding box center [53, 11] width 8 height 3
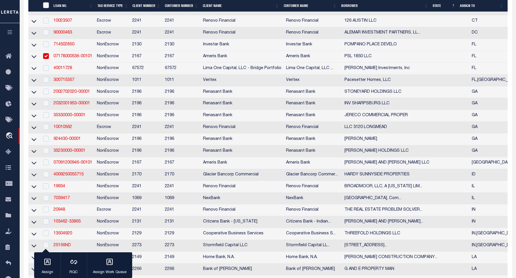
scroll to position [431, 0]
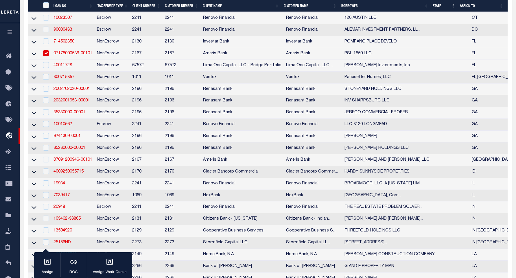
click at [47, 56] on input "checkbox" at bounding box center [46, 53] width 6 height 6
checkbox input "false"
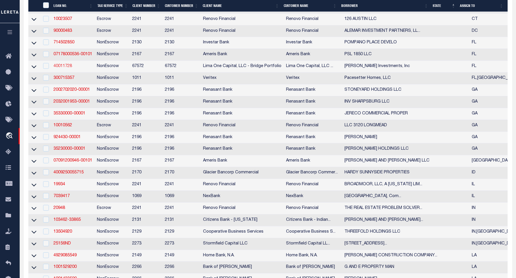
click at [61, 68] on link "40011728" at bounding box center [63, 66] width 19 height 4
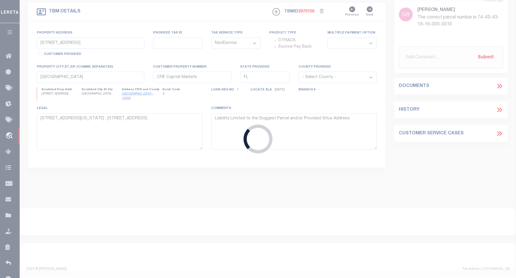
type input "40011728"
type input "[PERSON_NAME] Investments, Inc"
select select
type input "[STREET_ADDRESS]"
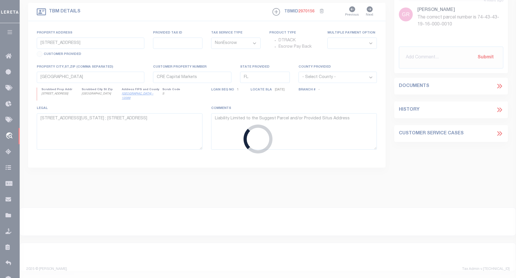
type input "[GEOGRAPHIC_DATA]"
select select
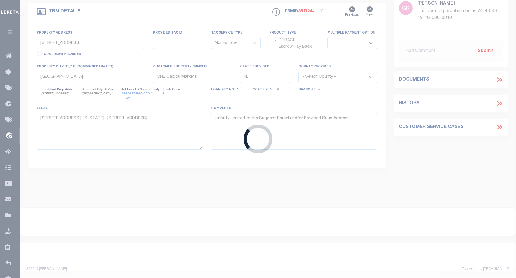
type input "Lot 3 Gulf Breeze Ct"
type input "00-2S-24-1288-0000-0040"
select select
type input "Destin FL 32541"
type input "40011728-2"
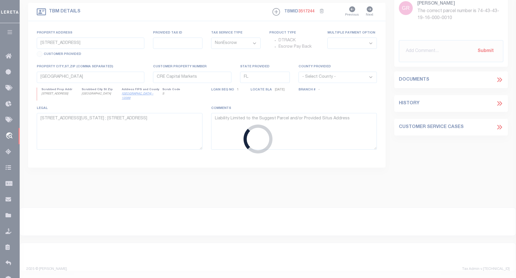
select select
select select "164236"
select select "26298"
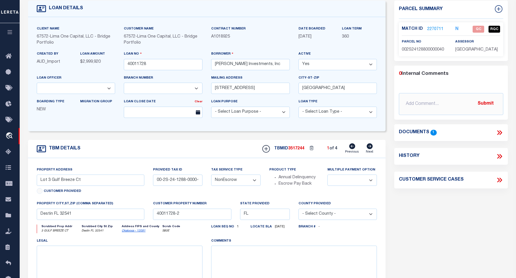
scroll to position [24, 0]
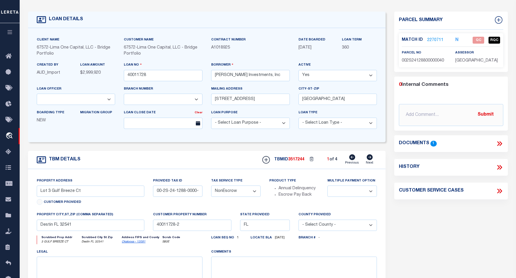
click at [498, 142] on icon at bounding box center [498, 143] width 3 height 5
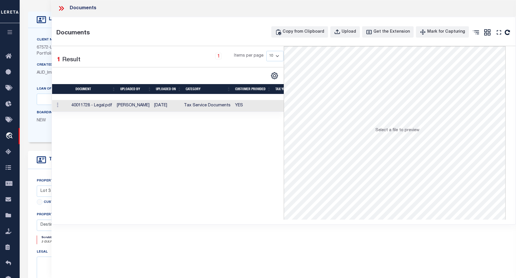
click at [93, 105] on td "40011728 - Legal.pdf" at bounding box center [91, 106] width 45 height 12
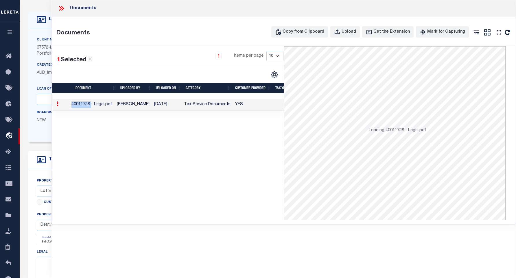
click at [93, 105] on td "40011728 - Legal.pdf" at bounding box center [91, 105] width 45 height 12
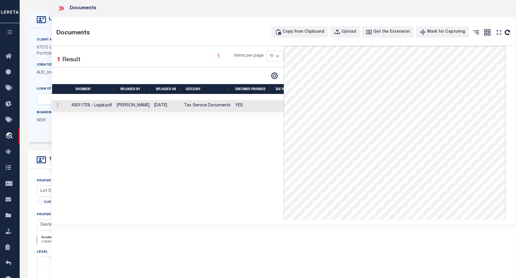
click at [179, 160] on div "1 Selected 1 Result 1 Items per page 10 25 50 100" at bounding box center [168, 133] width 232 height 174
click at [62, 10] on icon at bounding box center [62, 9] width 8 height 8
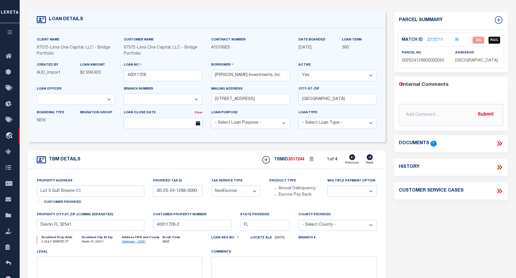
click at [368, 158] on icon at bounding box center [370, 158] width 6 height 6
type input "Lot 2 Gulf Breeze Ct"
type input "00-2S-24-1288-0000-0030"
select select
type input "40011728-1"
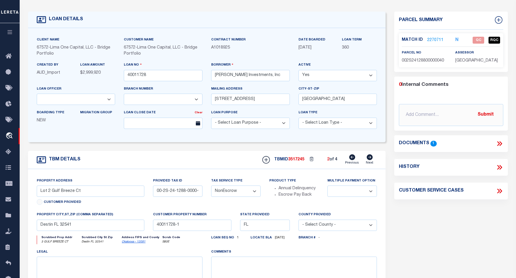
select select
click at [368, 158] on icon at bounding box center [370, 158] width 6 height 6
type input "Lot 1 Gulf Breeze Ct"
type input "00-2S-24-1288-0000-0010"
select select
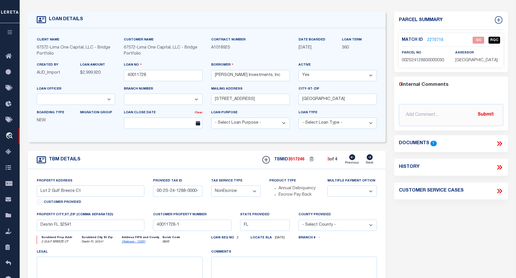
type input "40011728-4"
select select
click at [368, 158] on icon at bounding box center [370, 158] width 6 height 6
type input "Lot 4 Gulf Breeze Ct"
type input "00-2S-24-1288-00000-0050"
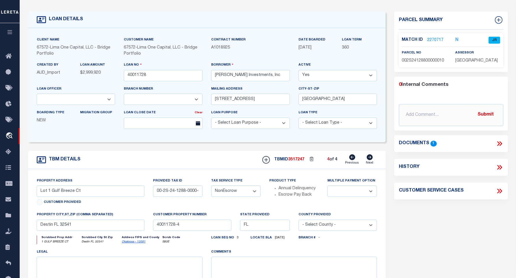
select select
type input "40011728-3"
select select
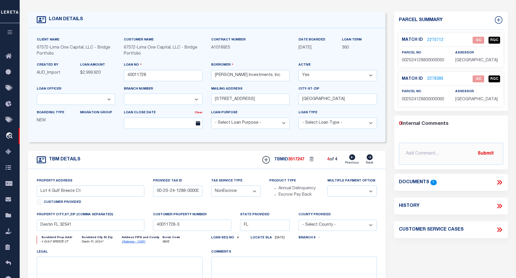
click at [353, 160] on icon at bounding box center [352, 158] width 6 height 6
type input "Lot 1 Gulf Breeze Ct"
type input "00-2S-24-1288-0000-0010"
select select
type input "40011728-4"
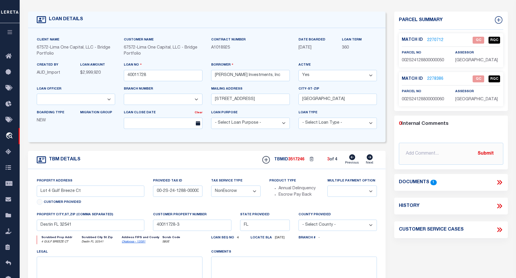
select select
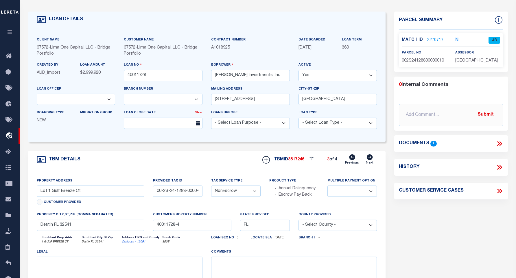
click at [351, 155] on div "TBM DETAILS TBMID 3517246 3 of 4 Next" at bounding box center [207, 160] width 358 height 18
click at [353, 156] on icon at bounding box center [352, 158] width 6 height 6
type input "Lot 2 Gulf Breeze Ct"
type input "00-2S-24-1288-0000-0030"
select select
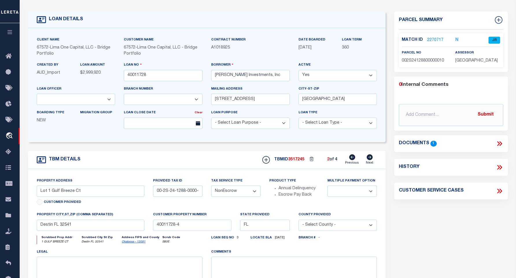
type input "40011728-1"
select select
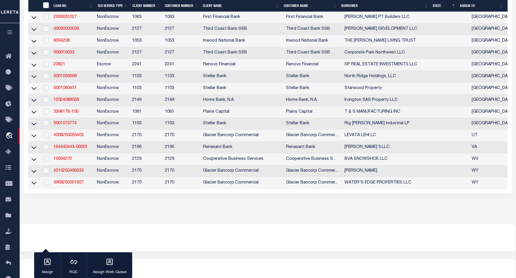
scroll to position [2191, 0]
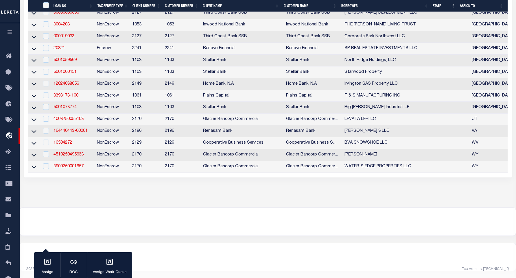
click at [77, 126] on td "4008250055403" at bounding box center [72, 120] width 43 height 12
checkbox input "true"
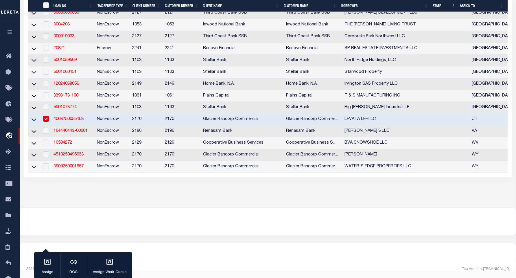
click at [75, 121] on link "4008250055403" at bounding box center [69, 119] width 30 height 4
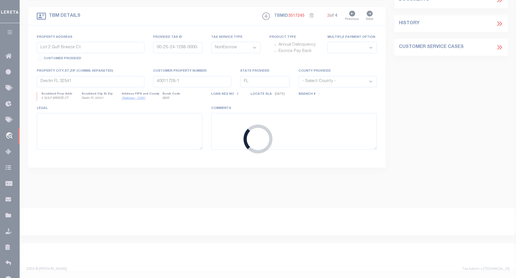
type input "4008250055403"
type input "LEVATA LEHI LC"
select select
type input "437 E 1000 S"
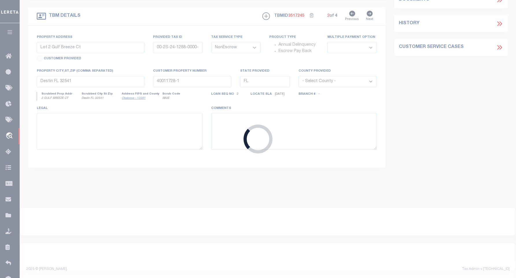
type input "[GEOGRAPHIC_DATA] 84062-3623"
type input "[DATE]"
select select "10"
select select "20"
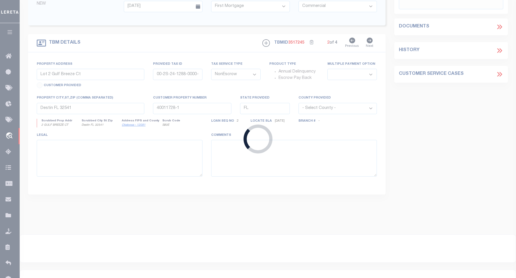
select select "4576"
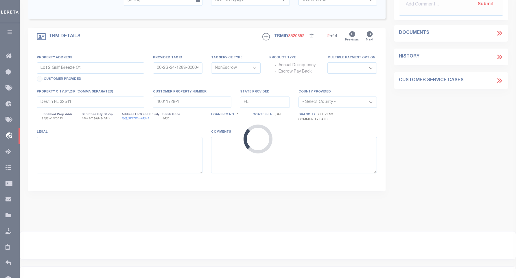
type input "3156 N 1200 W"
type input "[TECHNICAL_ID]"
select select
type input "LEHI UT 84043-7914"
type input "UT"
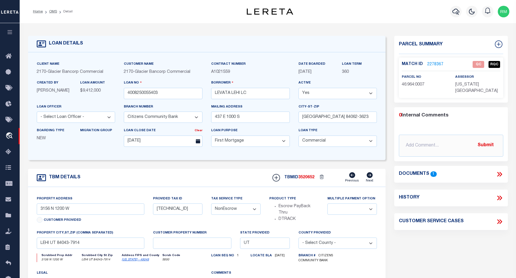
click at [500, 172] on icon at bounding box center [500, 174] width 3 height 5
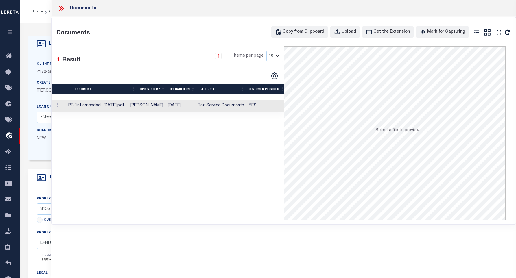
click at [64, 103] on td at bounding box center [59, 106] width 14 height 12
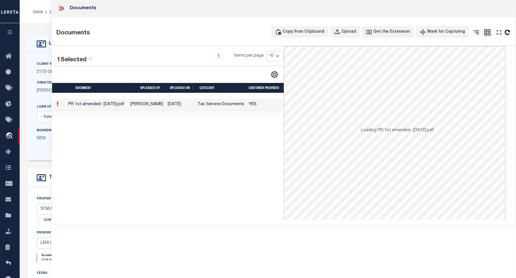
click at [63, 103] on td at bounding box center [59, 105] width 14 height 12
